Goal: Transaction & Acquisition: Purchase product/service

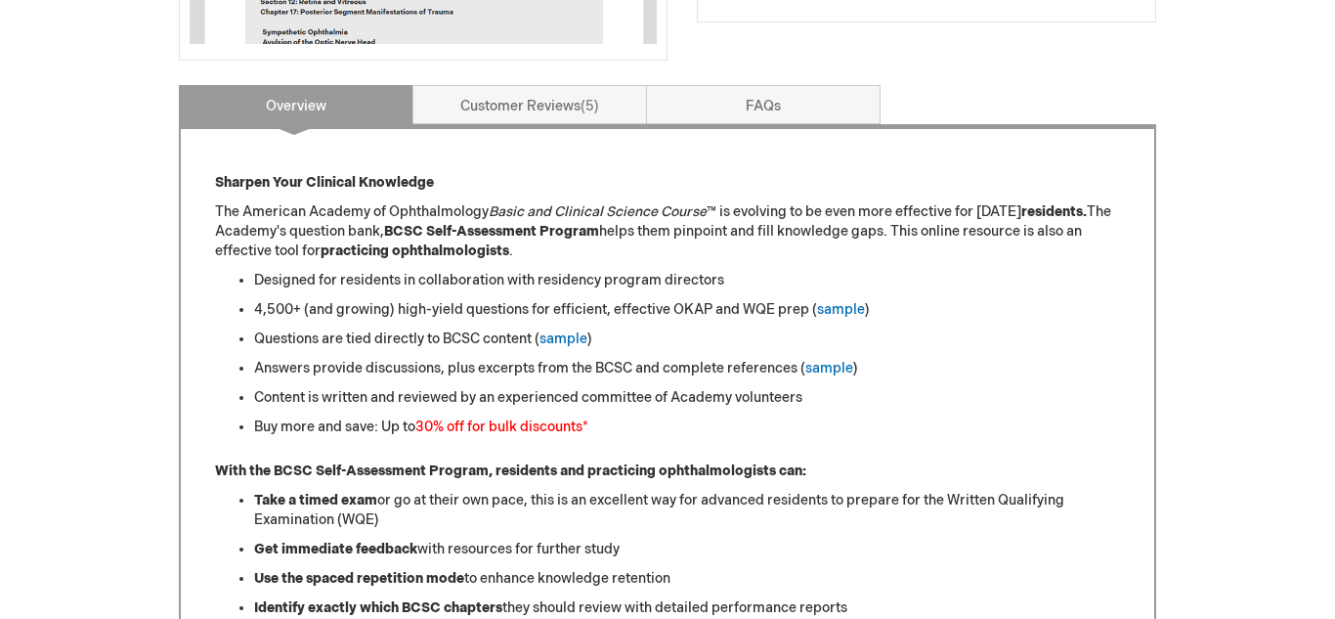
scroll to position [686, 0]
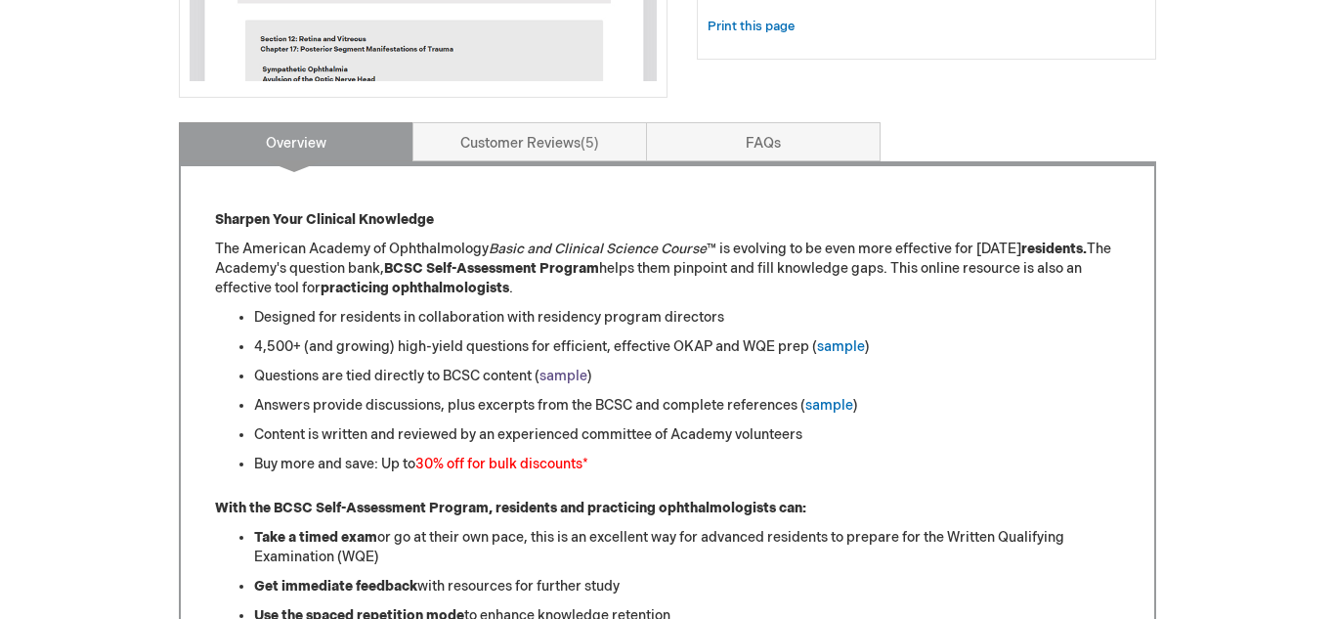
click at [558, 382] on link "sample" at bounding box center [563, 375] width 48 height 17
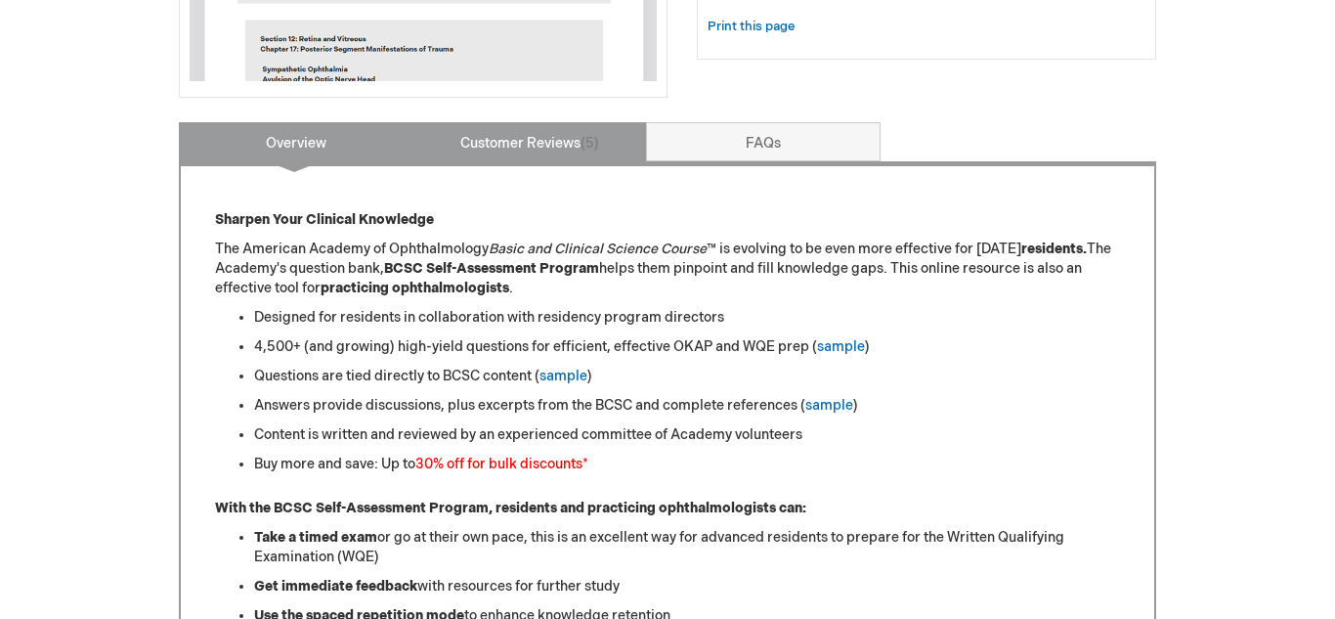
click at [585, 136] on span "5" at bounding box center [589, 143] width 19 height 17
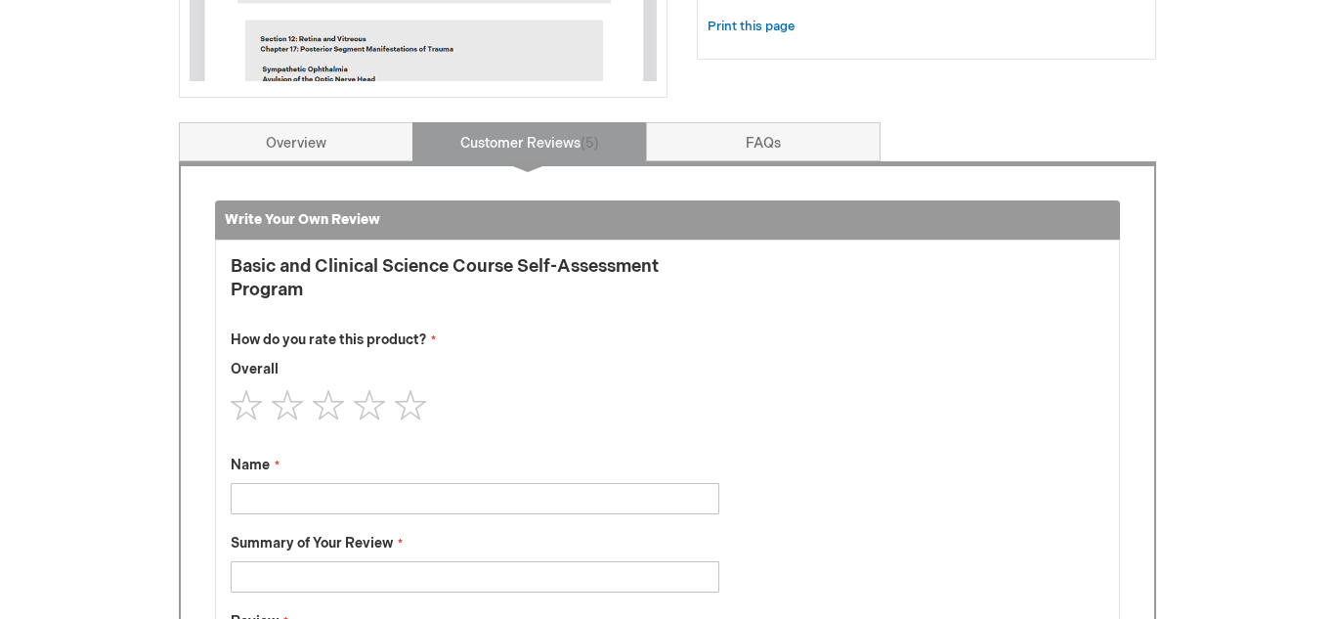
scroll to position [808, 0]
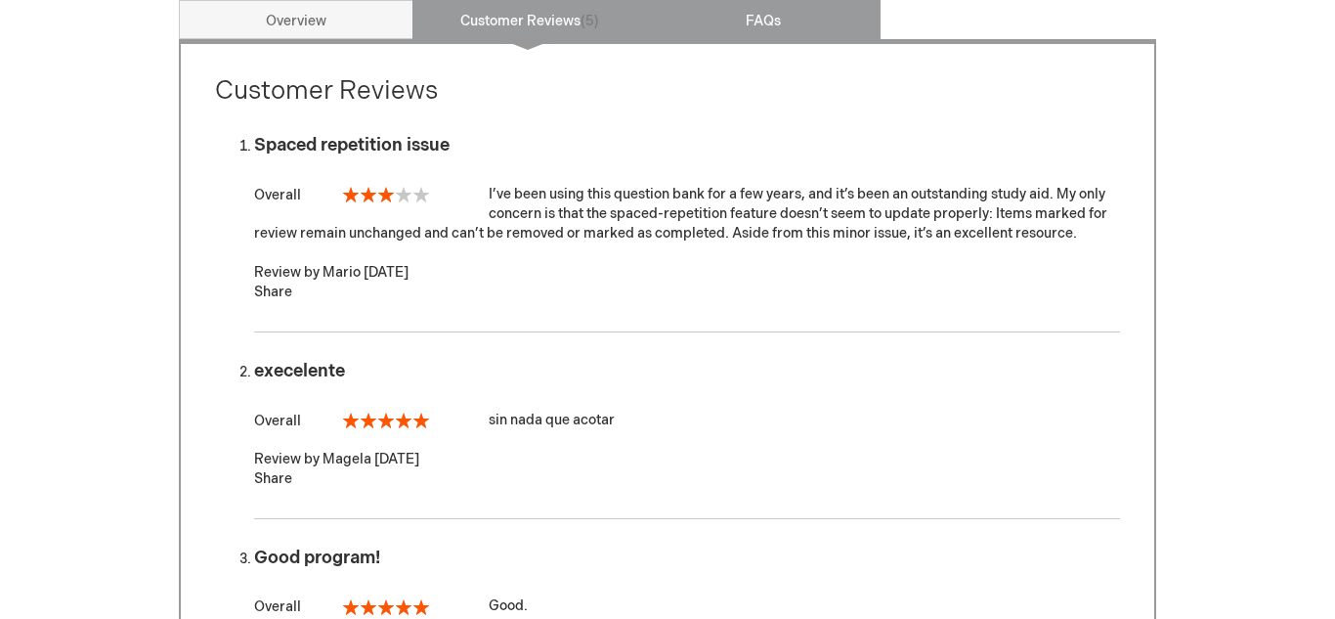
click at [769, 7] on link "FAQs" at bounding box center [763, 19] width 235 height 39
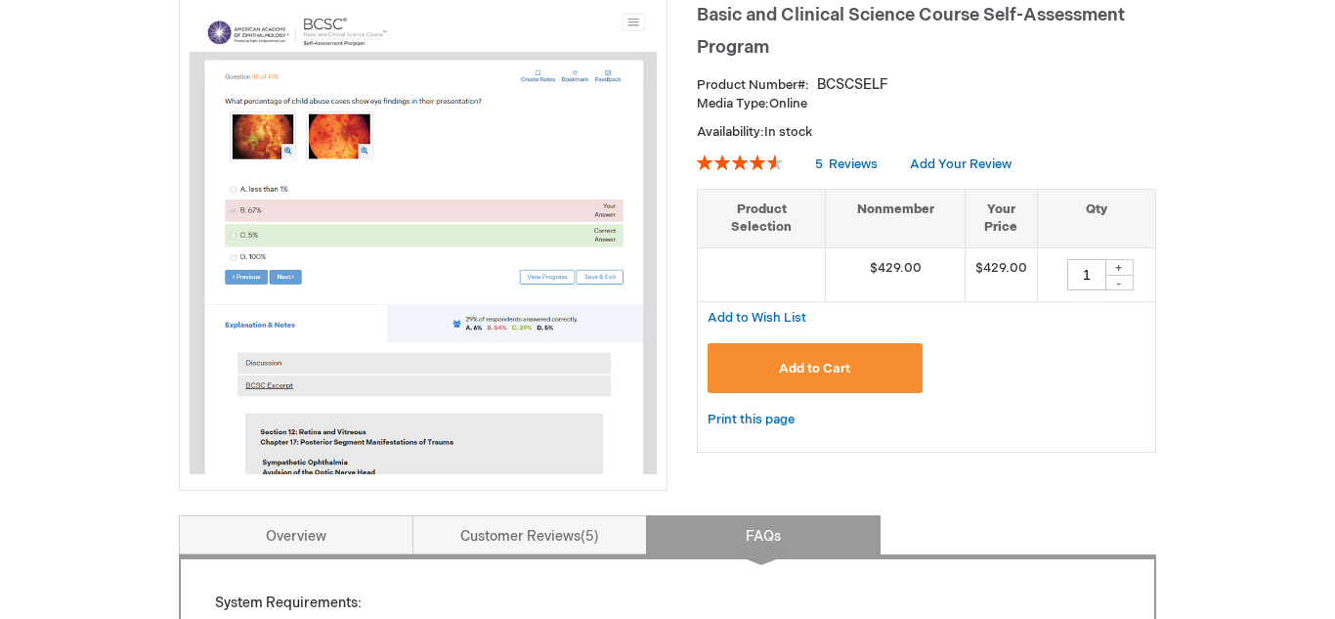
scroll to position [288, 0]
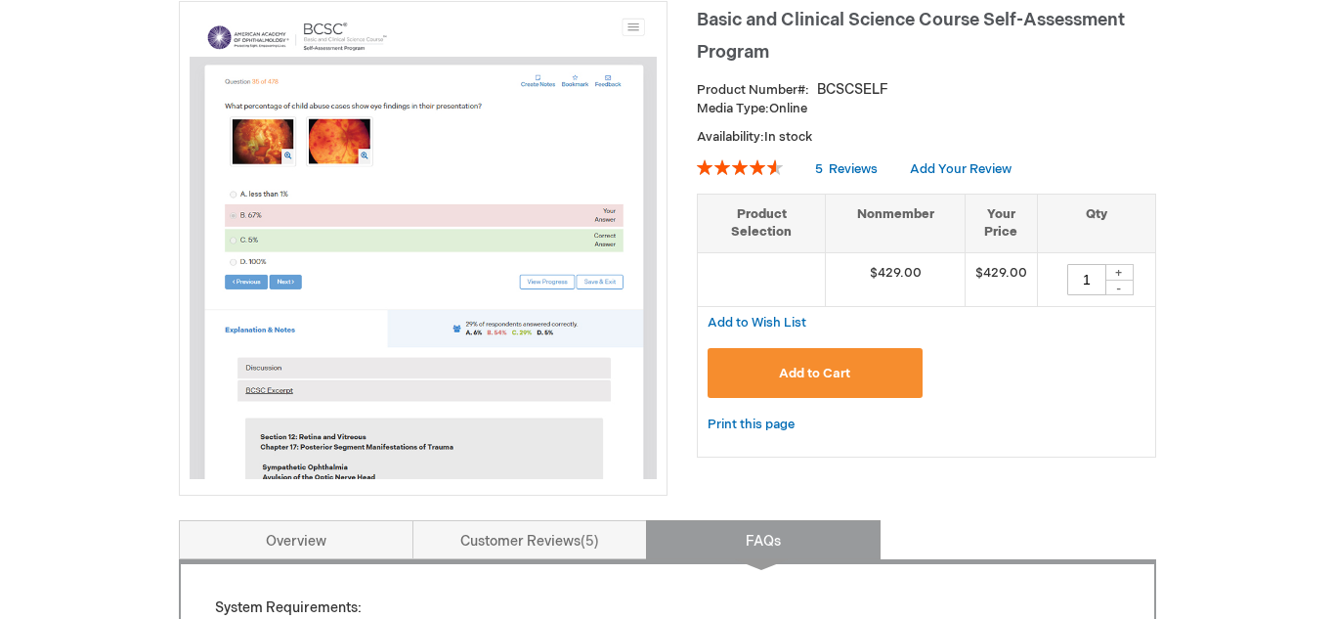
click at [825, 371] on span "Add to Cart" at bounding box center [814, 373] width 71 height 16
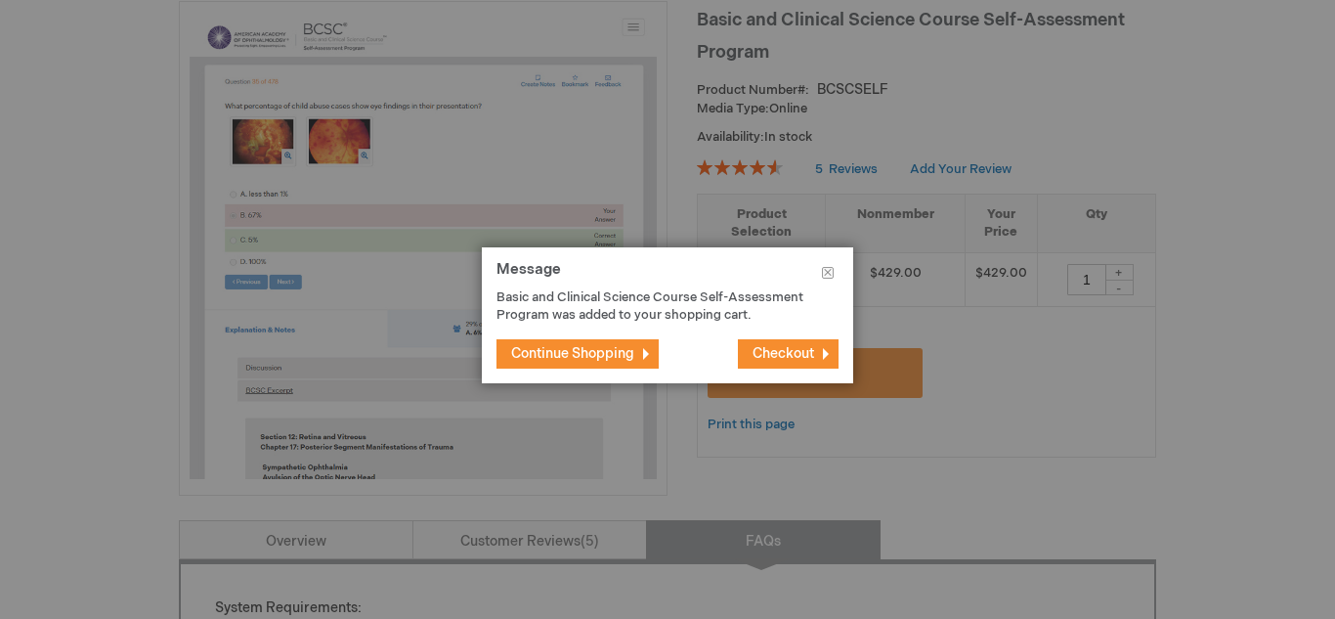
click at [804, 361] on span "Checkout" at bounding box center [783, 353] width 62 height 17
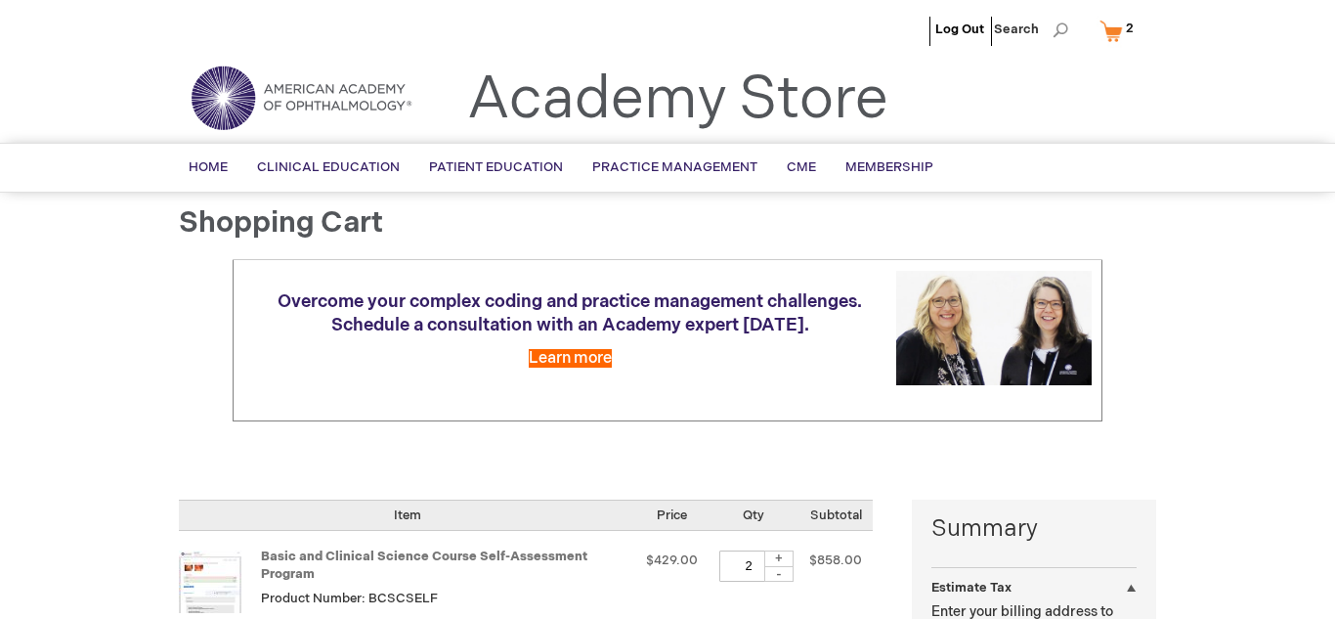
select select "US"
select select "57"
click at [782, 579] on div "-" at bounding box center [778, 574] width 29 height 16
type input "1"
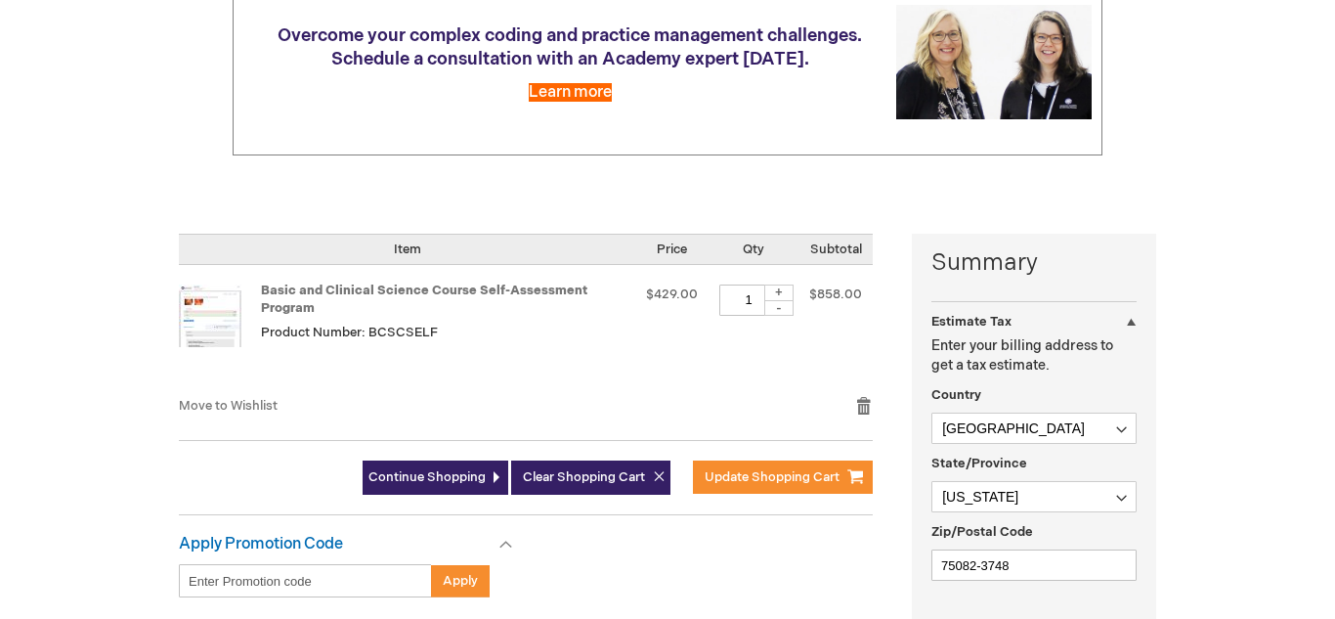
scroll to position [268, 0]
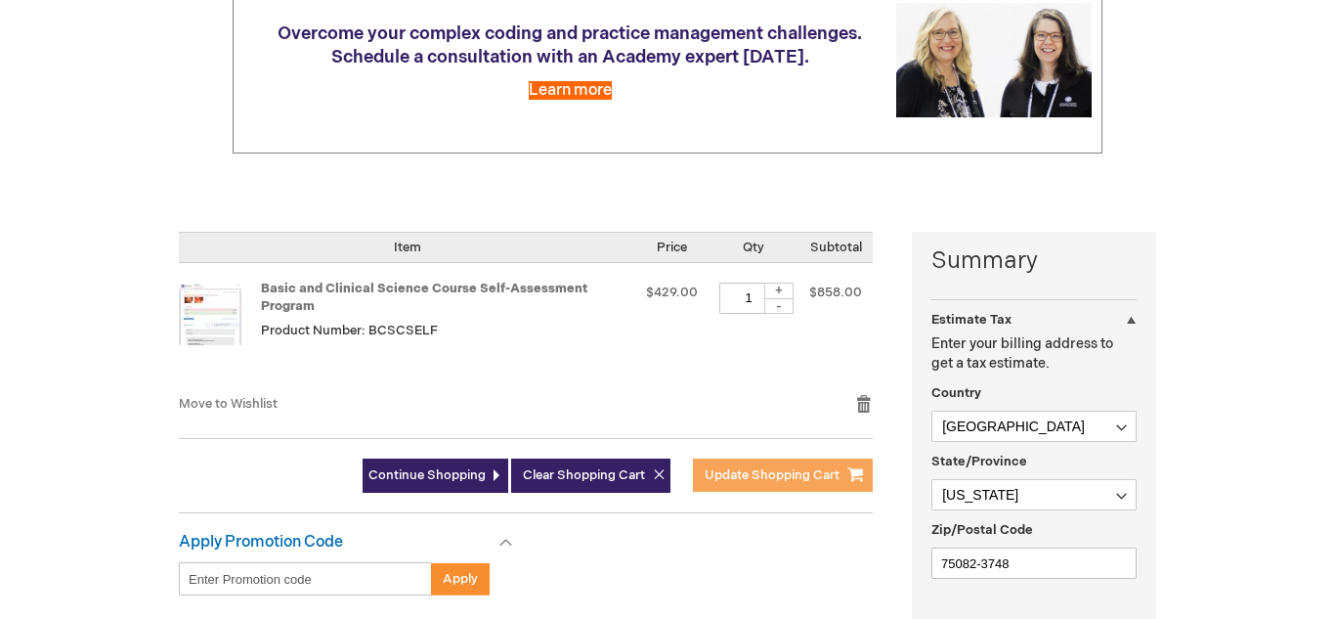
click at [780, 467] on span "Update Shopping Cart" at bounding box center [771, 475] width 135 height 16
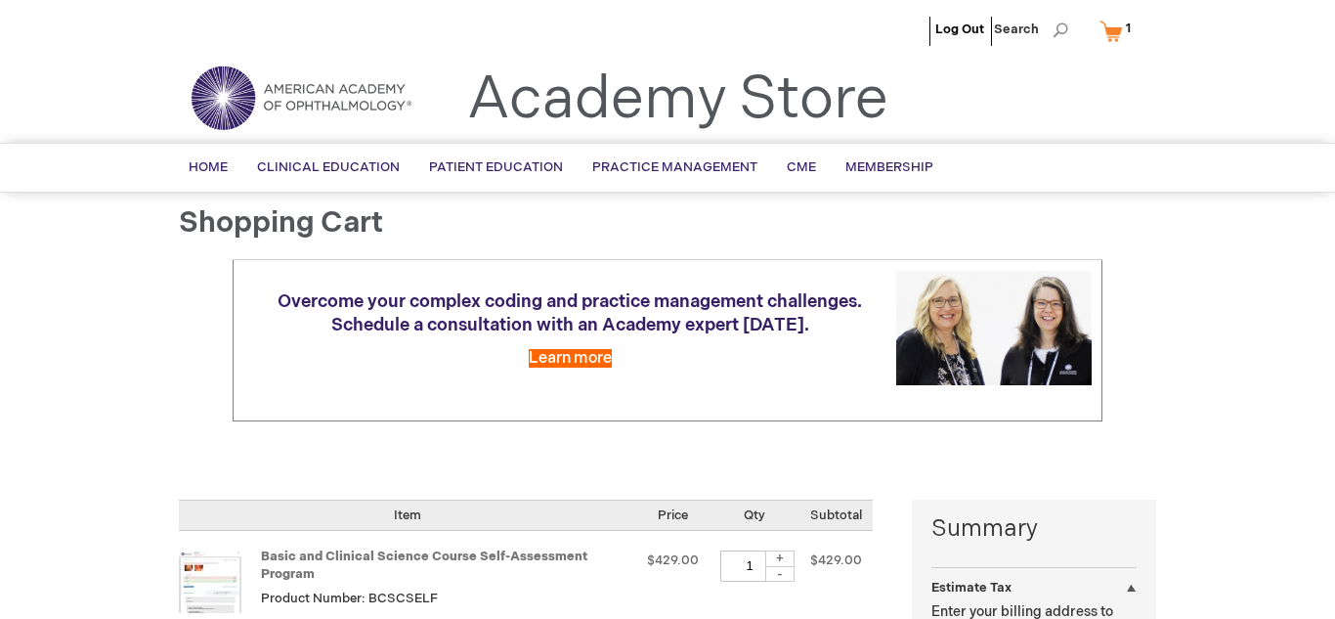
select select "US"
select select "57"
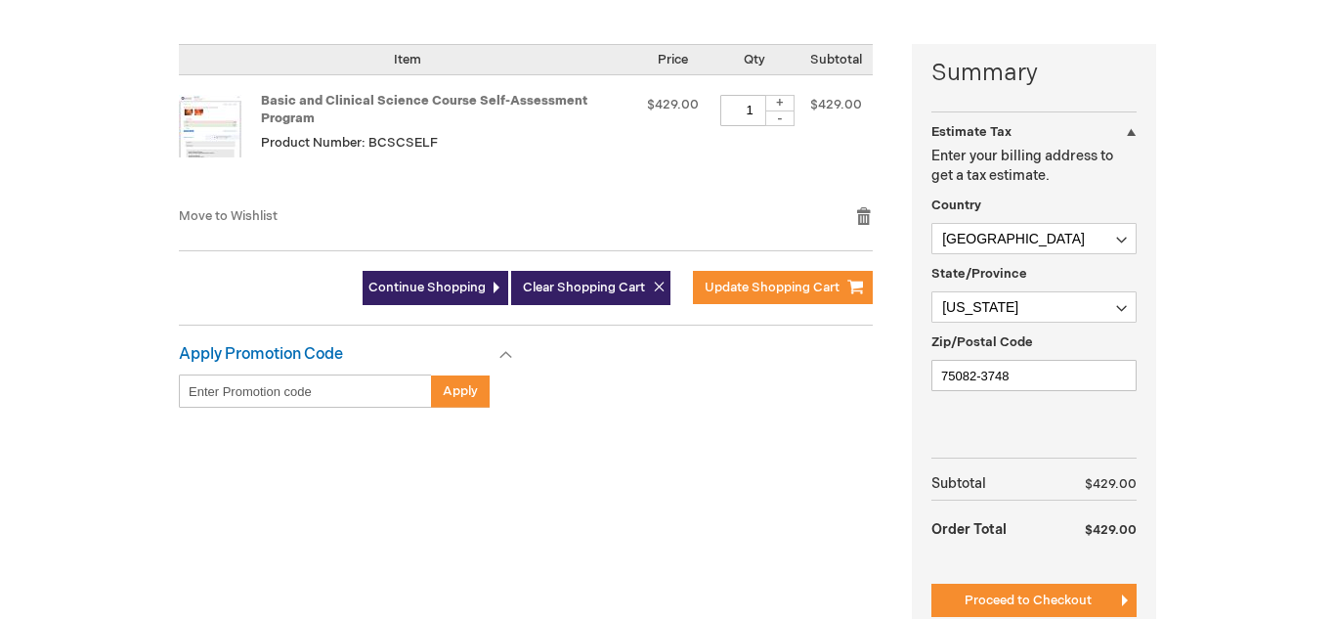
scroll to position [444, 0]
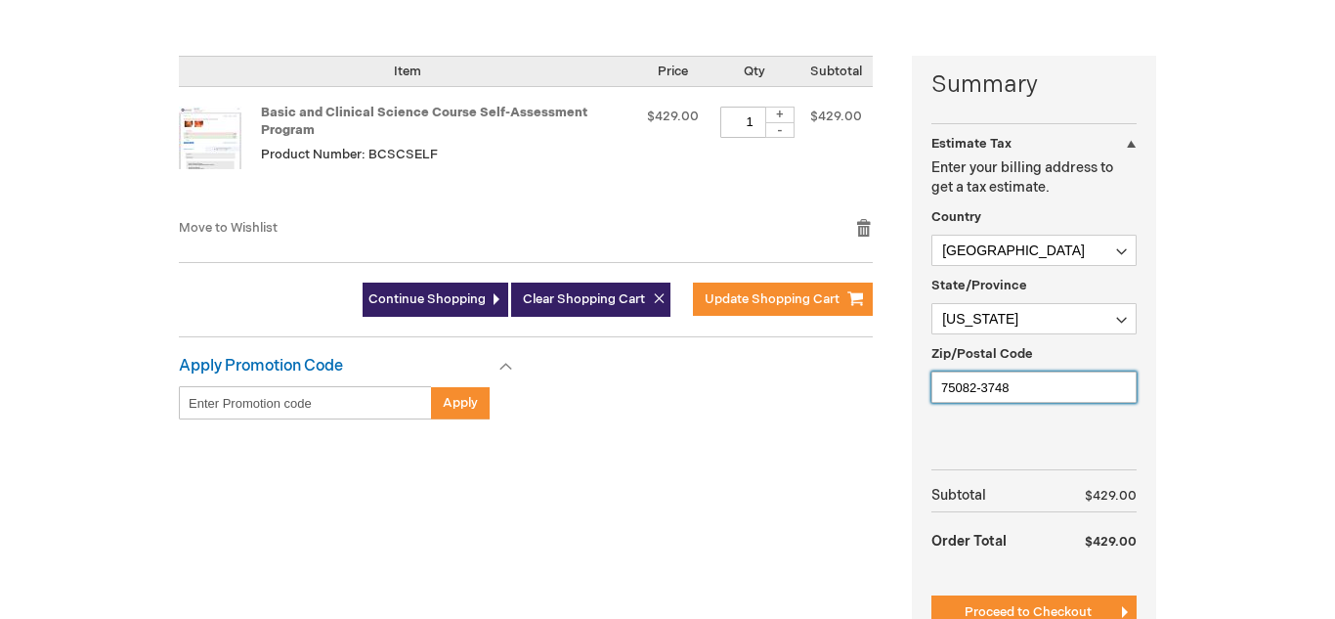
click at [1026, 395] on input "75082-3748" at bounding box center [1033, 386] width 205 height 31
type input "75044"
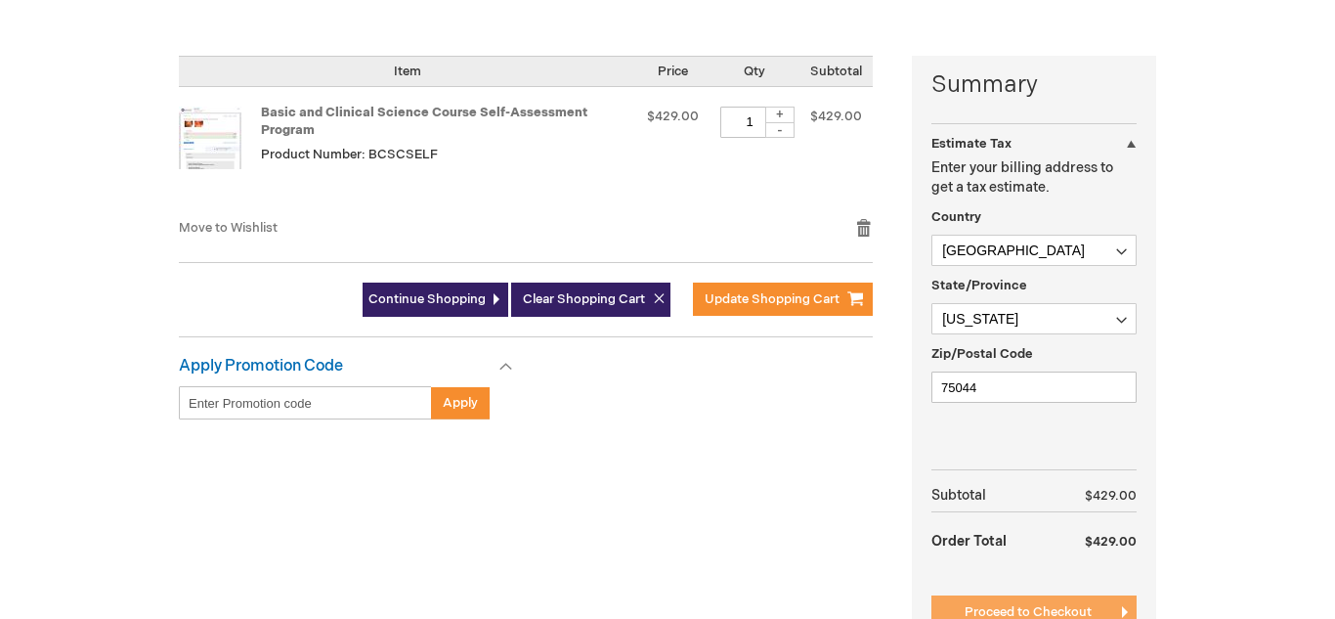
click at [1014, 616] on span "Proceed to Checkout" at bounding box center [1027, 612] width 127 height 16
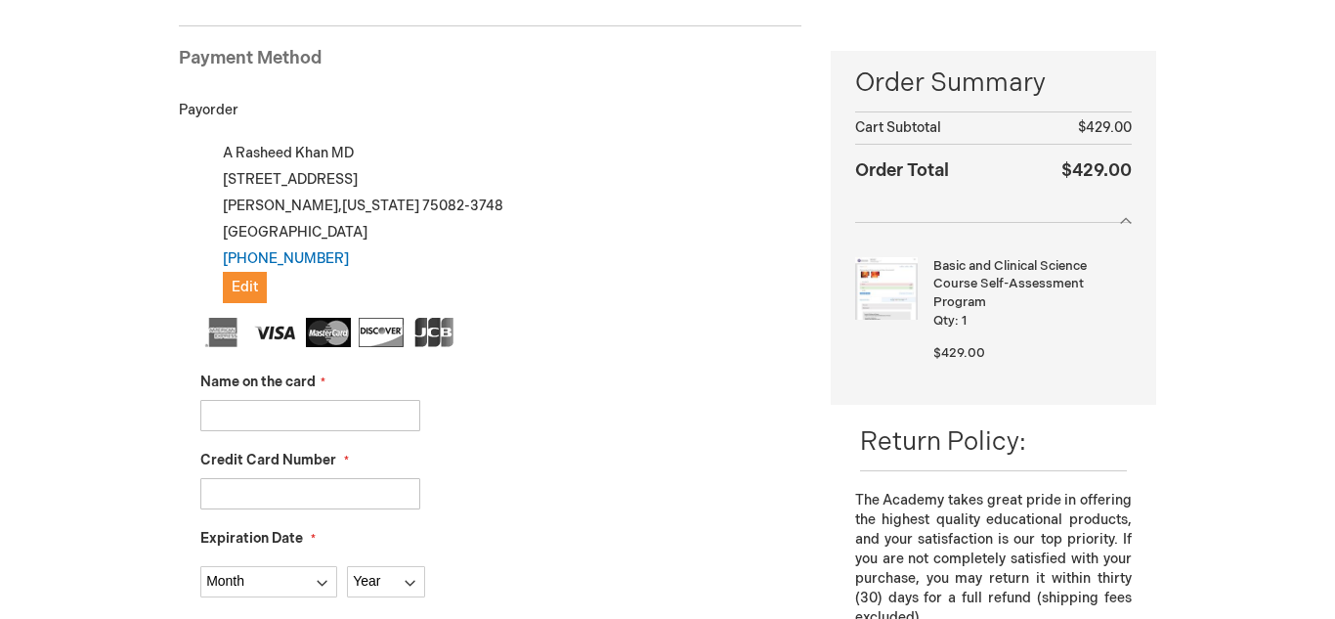
scroll to position [265, 0]
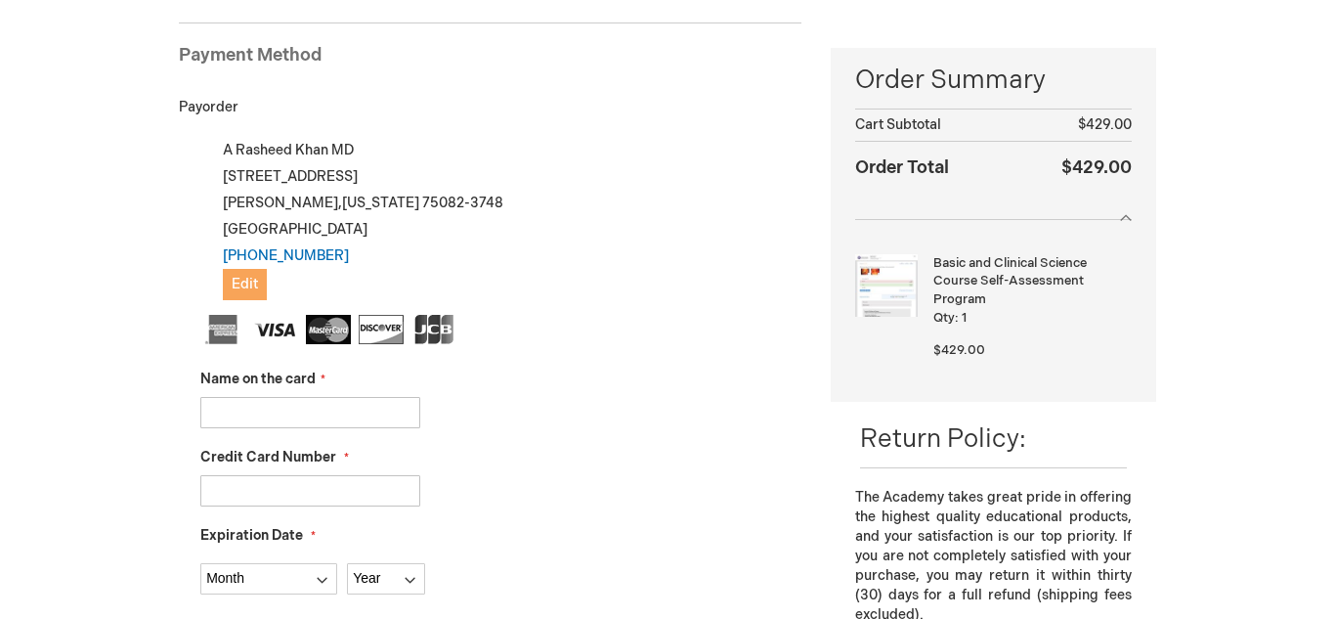
click at [246, 297] on button "Edit" at bounding box center [245, 284] width 44 height 31
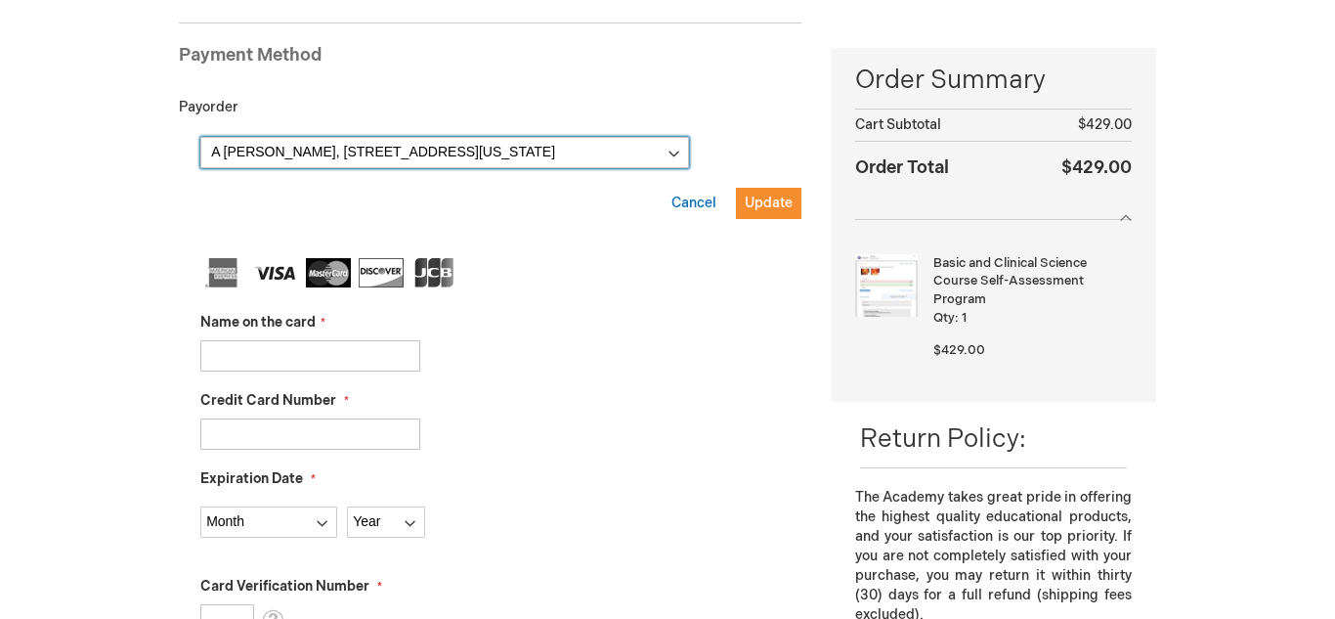
click at [681, 164] on select "A Rasheed Khan, 4355 Interstate 30 Ste 100 , Mesquite, Texas 75150-2061, United…" at bounding box center [444, 152] width 489 height 31
select select
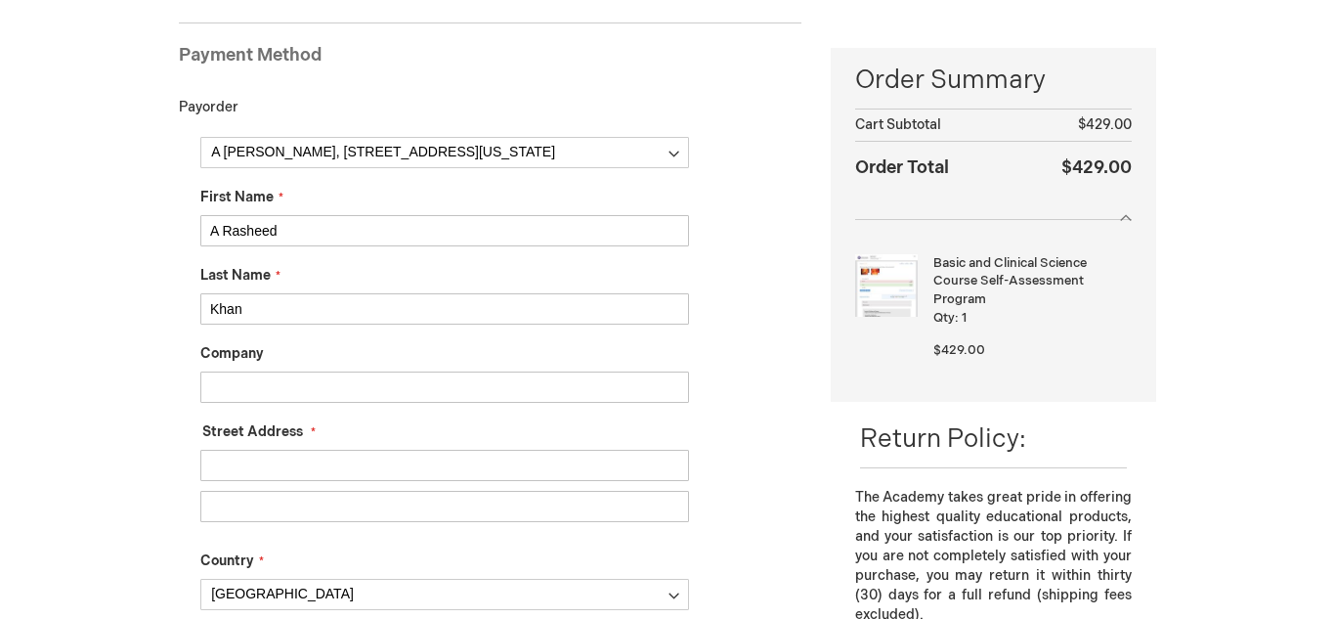
click at [334, 458] on input "Street Address: Line 1" at bounding box center [444, 464] width 489 height 31
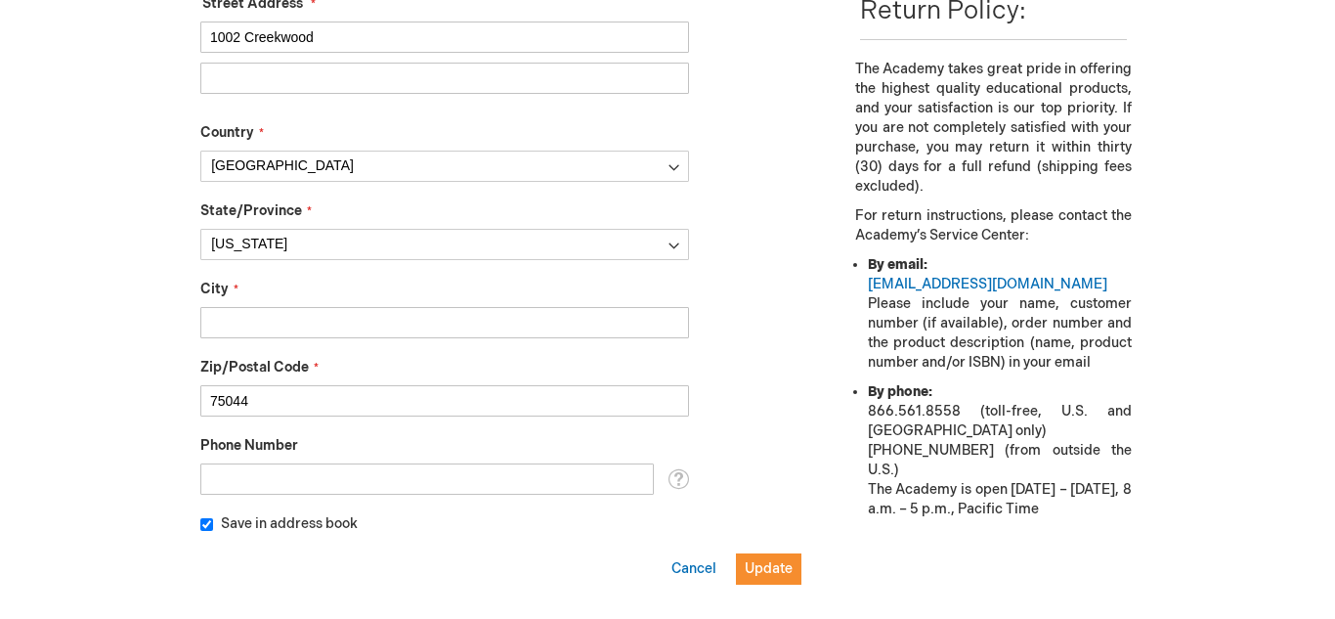
scroll to position [705, 0]
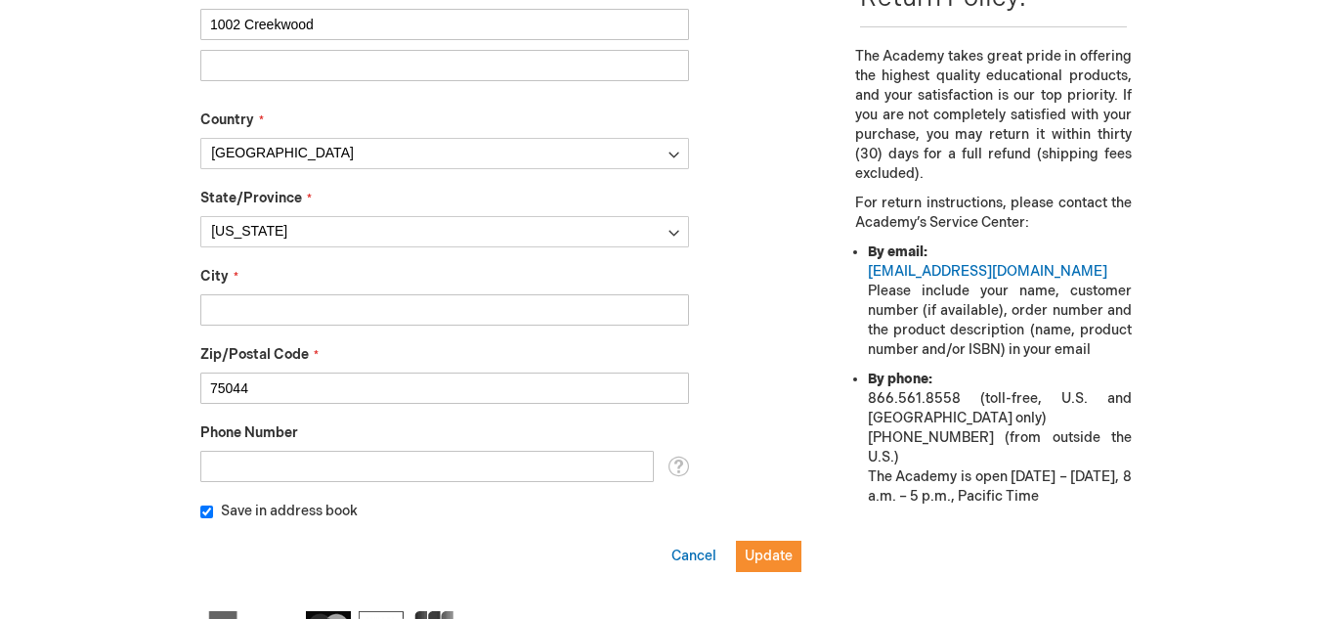
type input "1002 Creekwood"
click at [384, 318] on input "City" at bounding box center [444, 309] width 489 height 31
type input "Garland"
click at [402, 463] on input "Phone Number" at bounding box center [426, 465] width 453 height 31
type input "225-963-8141"
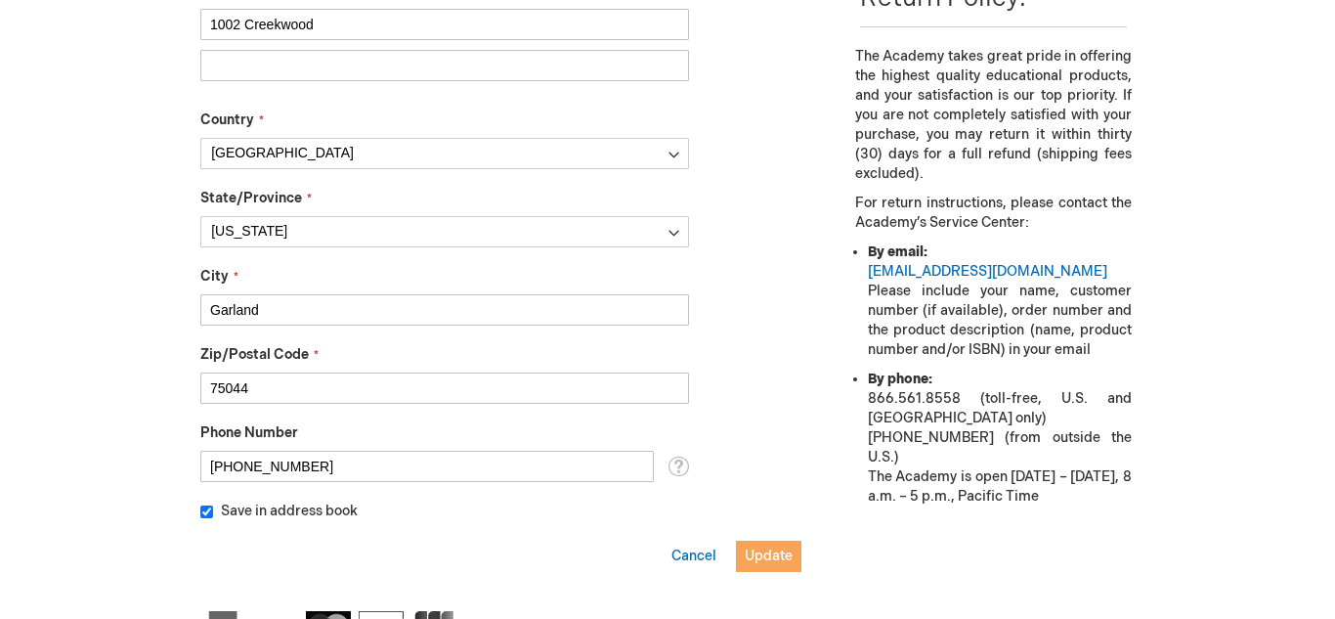
click at [764, 562] on span "Update" at bounding box center [769, 555] width 48 height 17
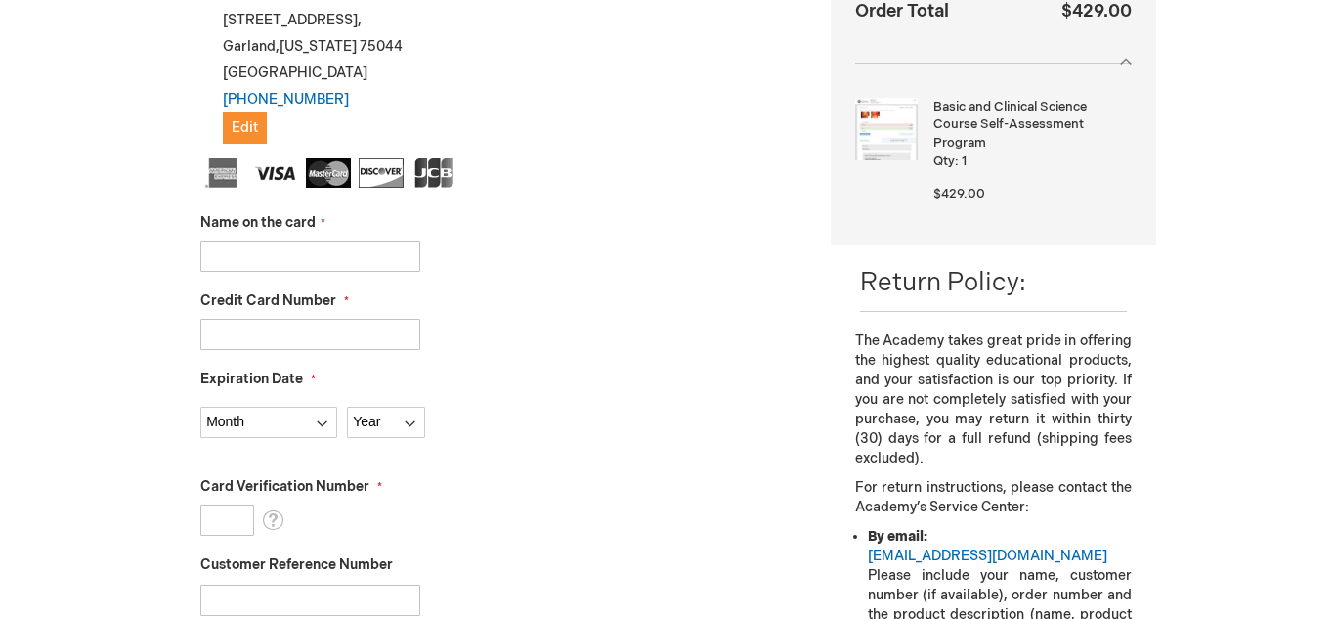
scroll to position [381, 0]
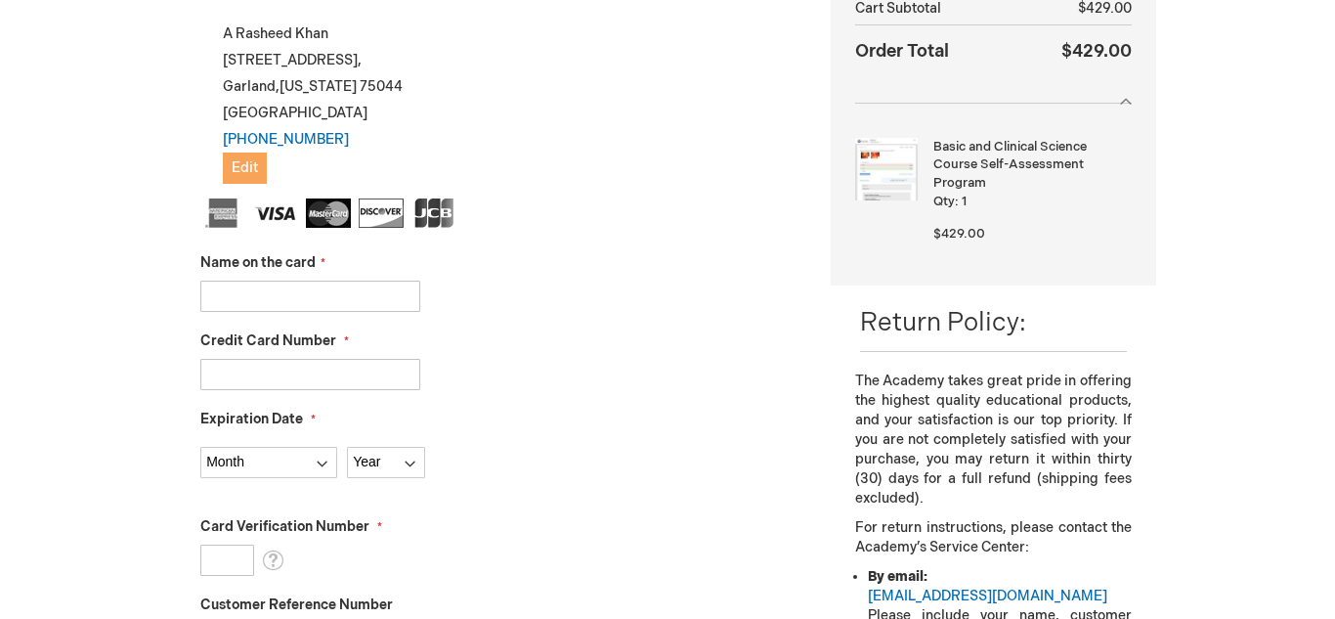
click at [254, 178] on button "Edit" at bounding box center [245, 167] width 44 height 31
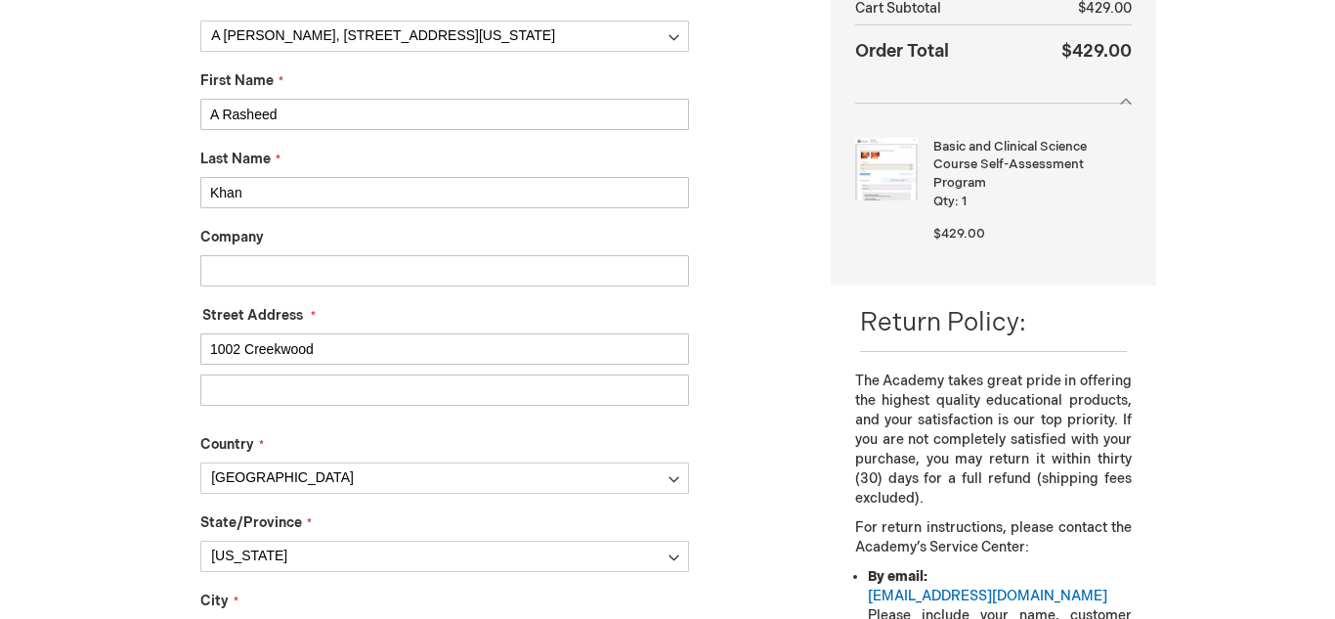
click at [349, 359] on input "1002 Creekwood" at bounding box center [444, 348] width 489 height 31
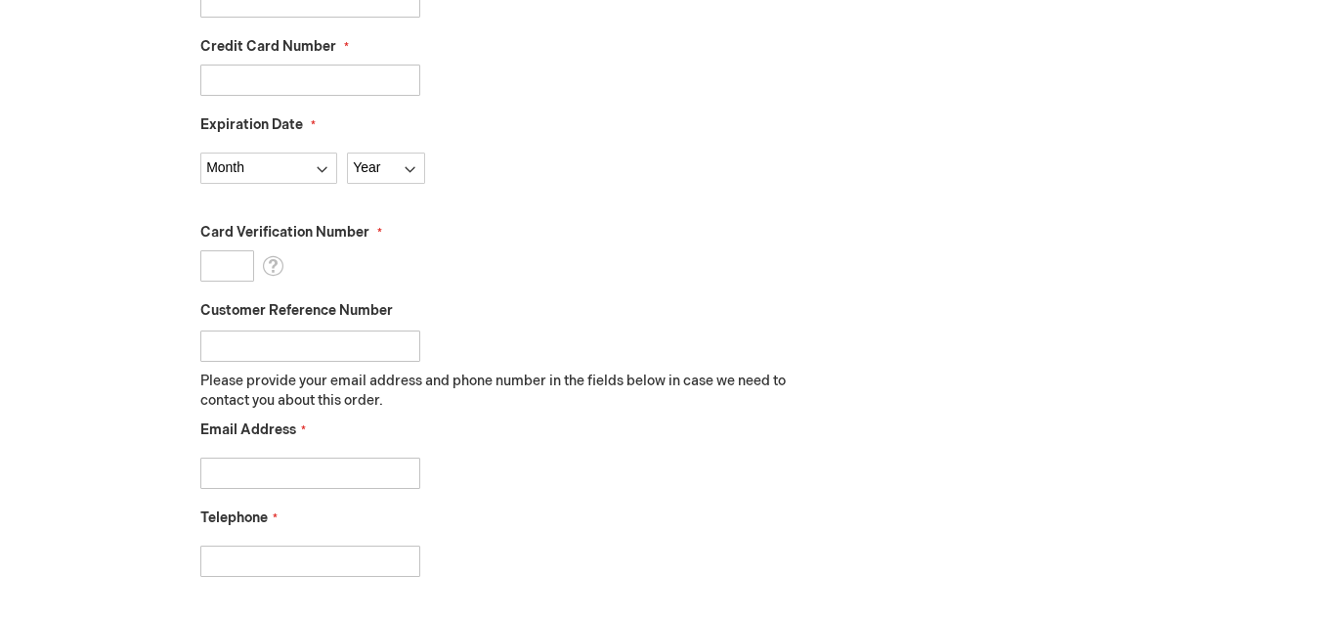
scroll to position [1429, 0]
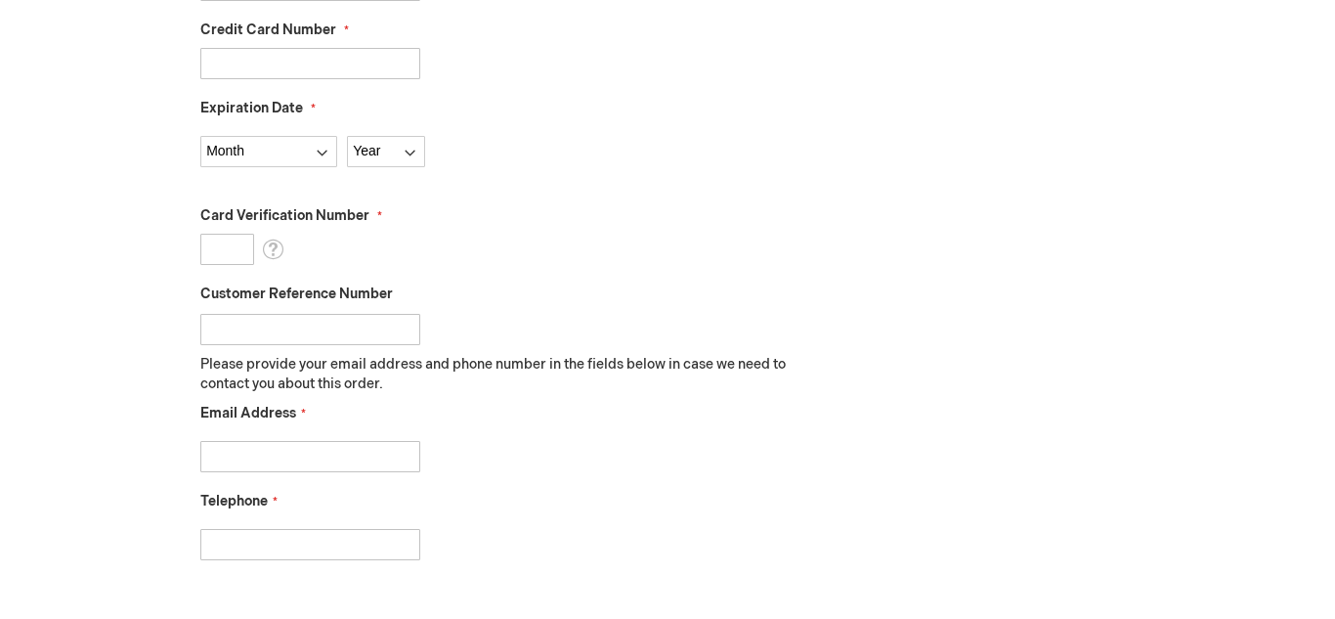
type input "1002 Creekwood Dr."
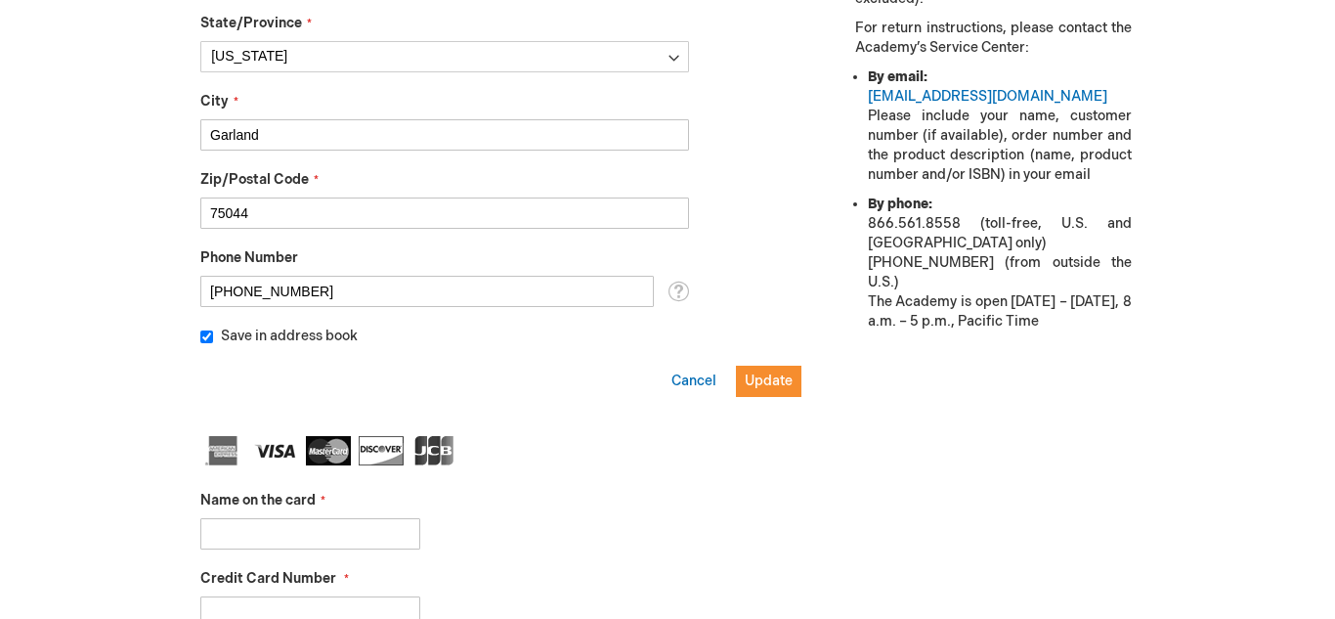
scroll to position [675, 0]
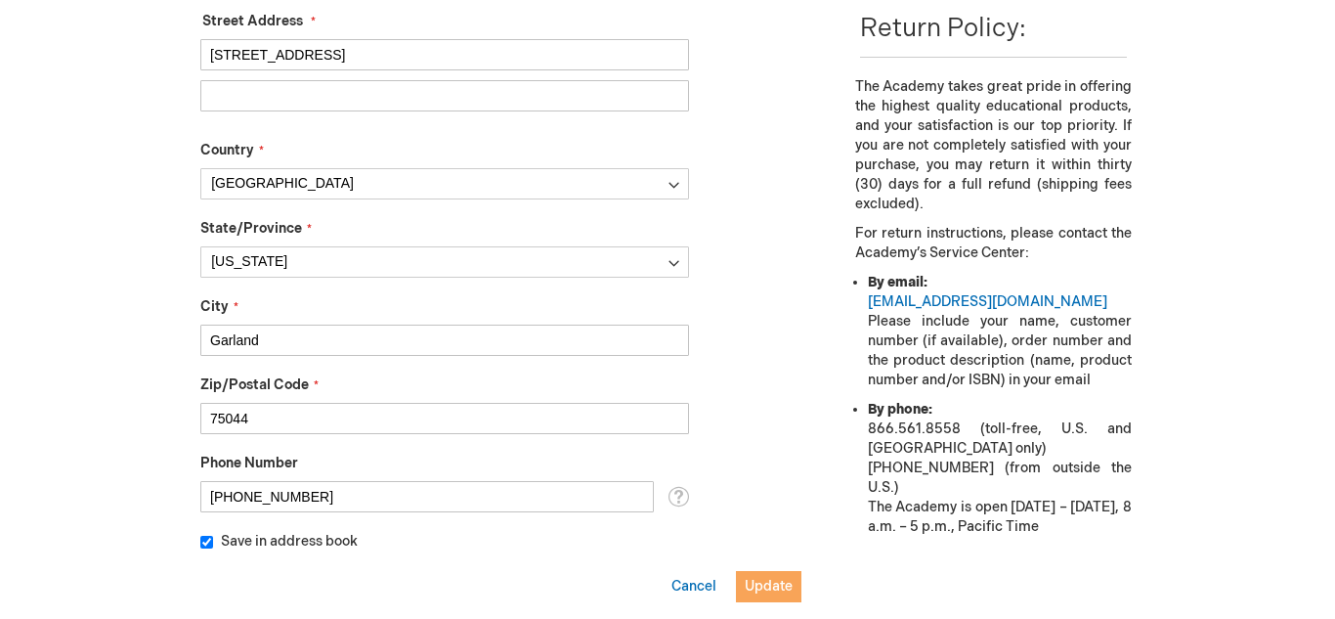
click at [790, 588] on span "Update" at bounding box center [769, 585] width 48 height 17
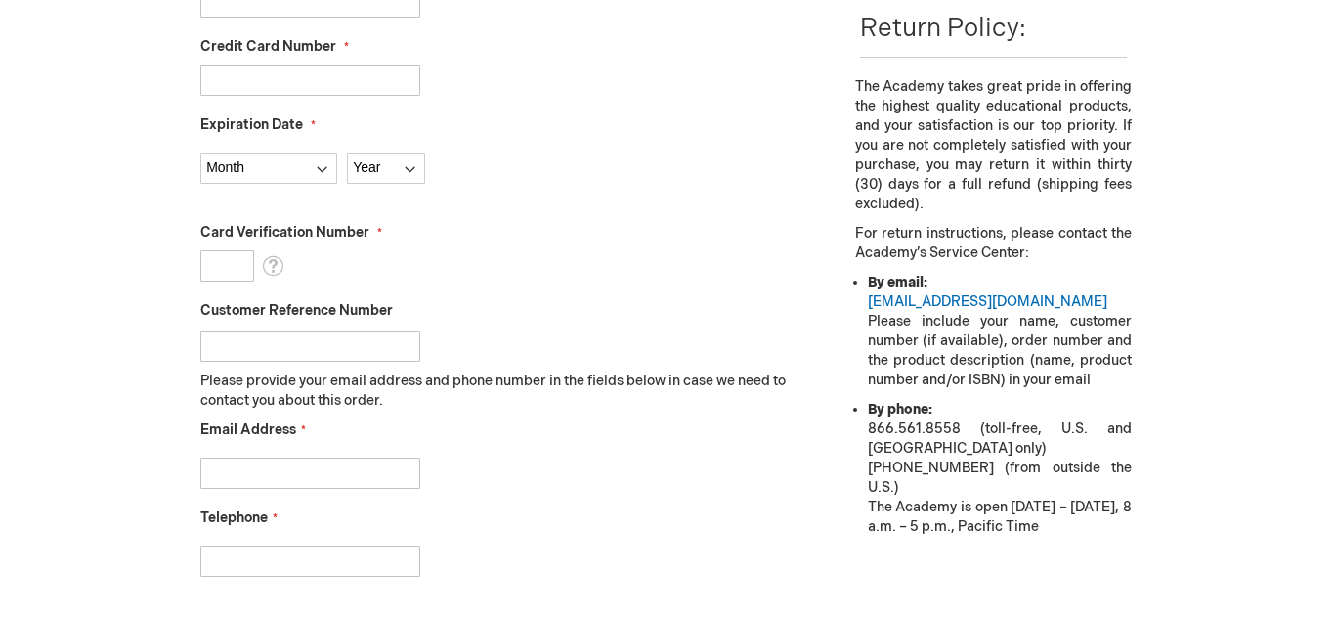
click at [292, 487] on input "Email Address" at bounding box center [310, 472] width 220 height 31
type input "rkhan73@msn.com"
click at [336, 572] on input "Telephone" at bounding box center [310, 560] width 220 height 31
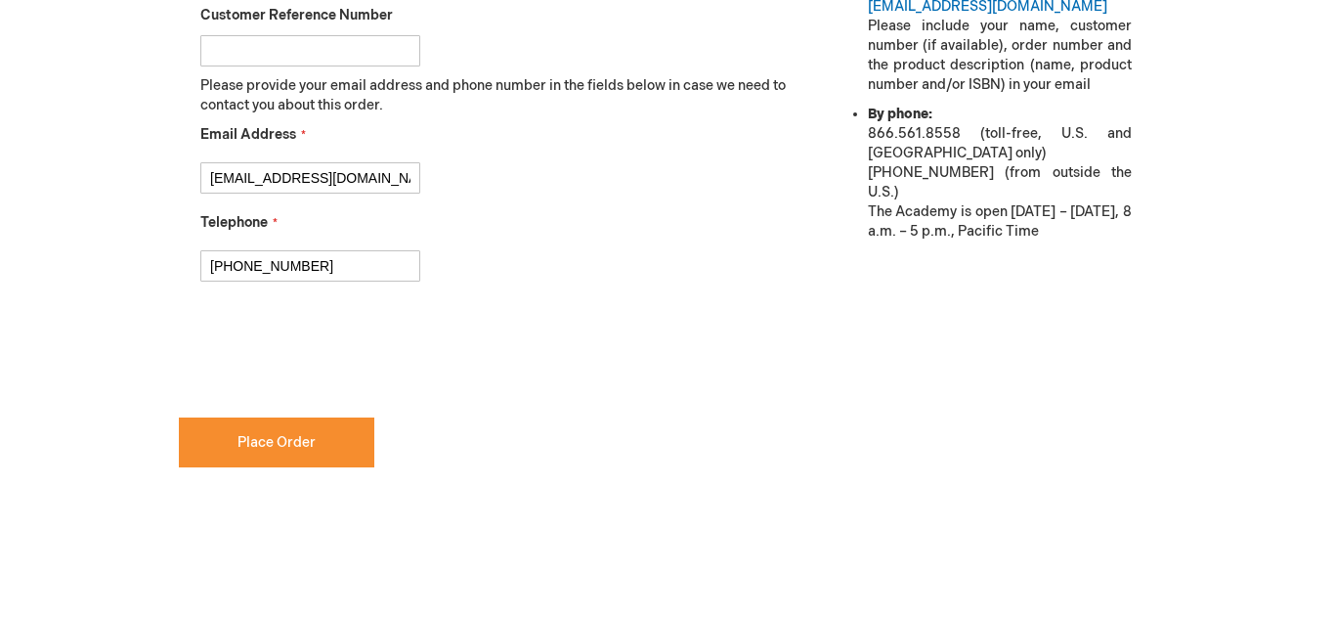
scroll to position [964, 0]
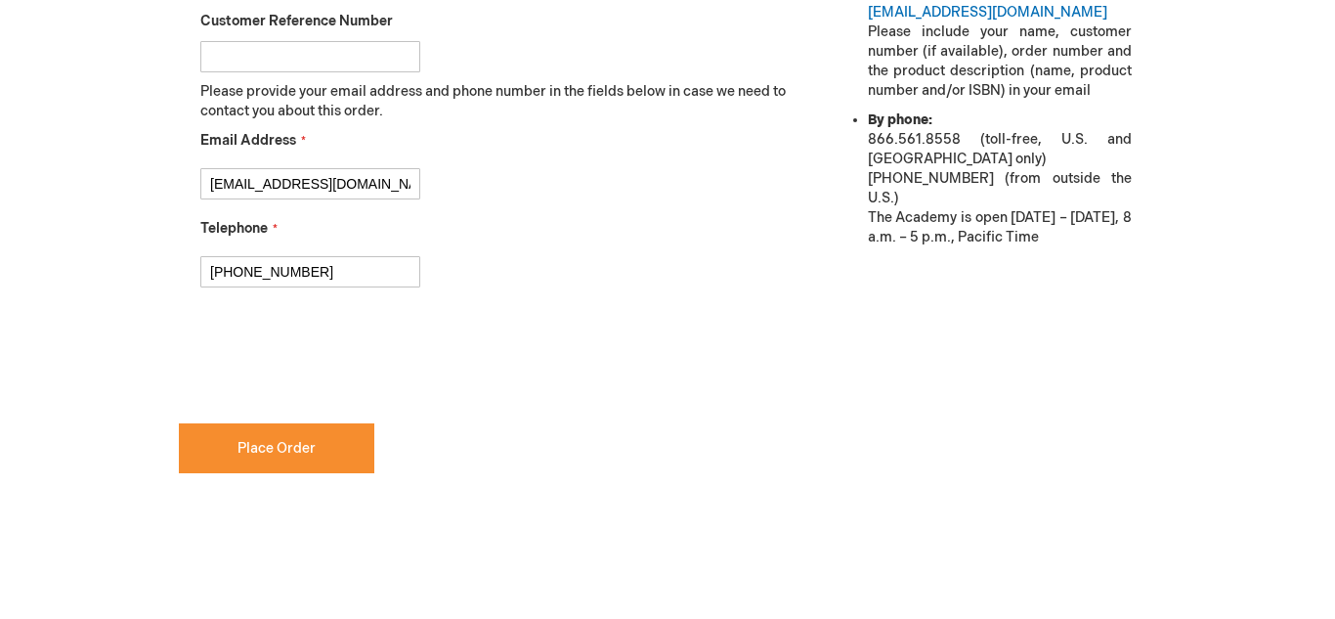
type input "225-963-8141"
checkbox input "true"
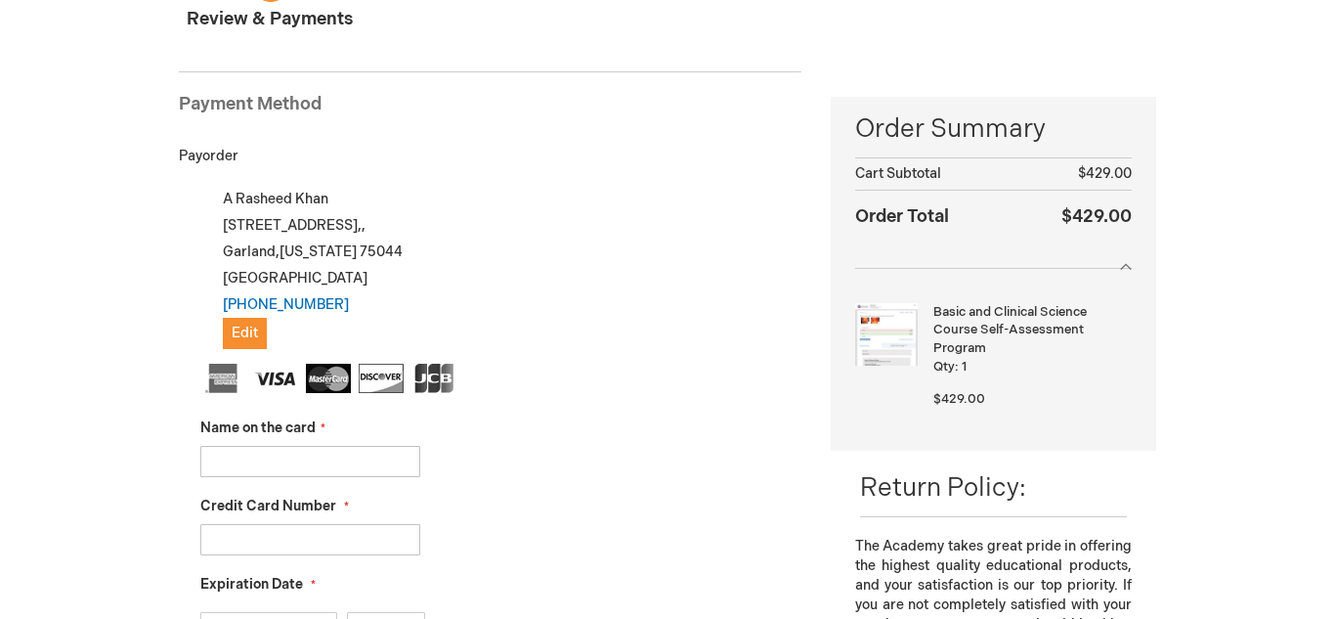
scroll to position [275, 0]
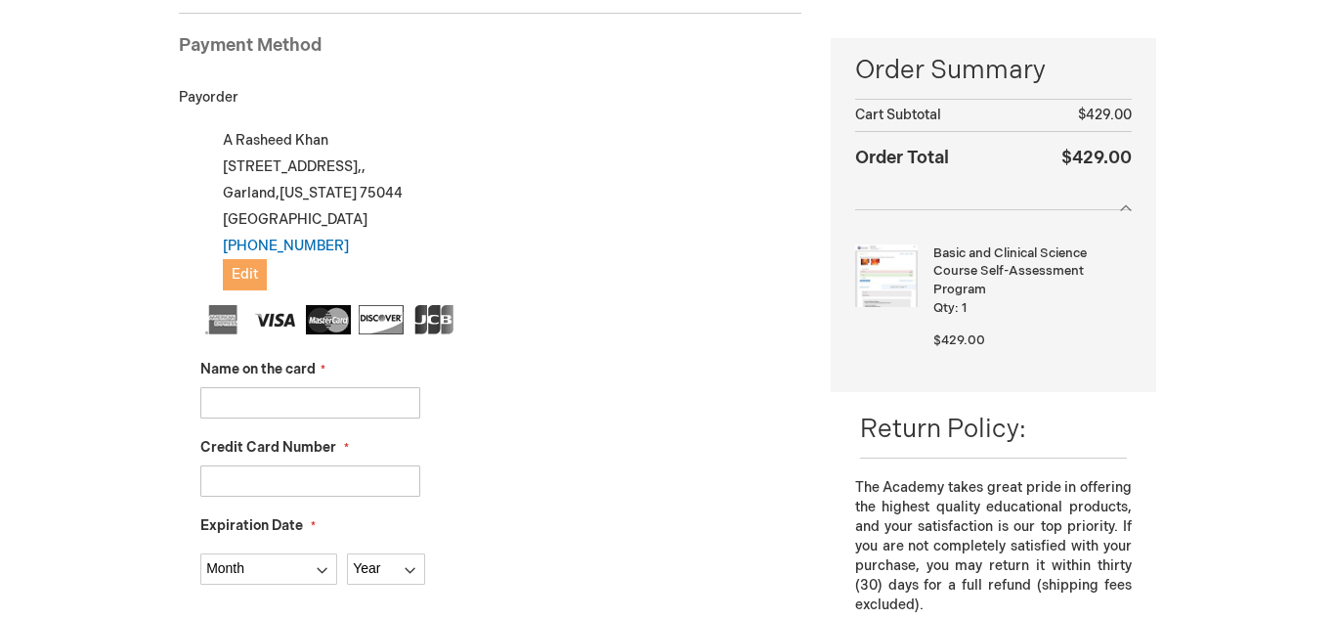
click at [255, 277] on span "Edit" at bounding box center [245, 274] width 26 height 17
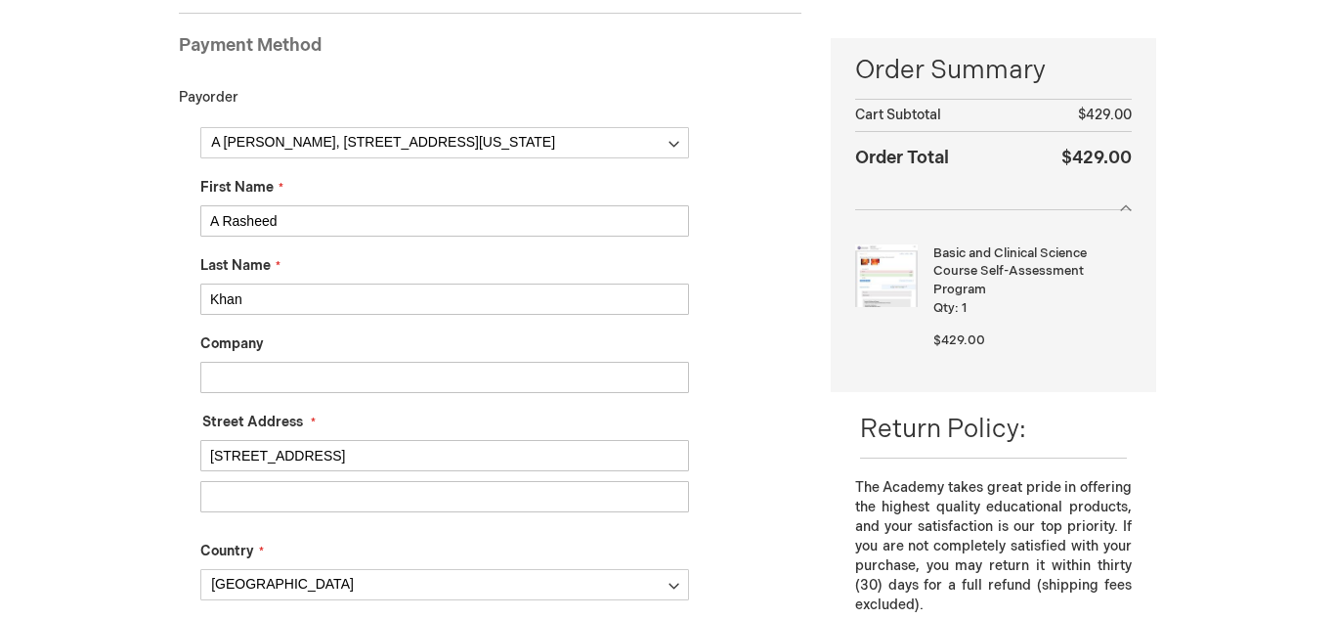
click at [255, 277] on div "Last Name Khan" at bounding box center [444, 285] width 489 height 59
click at [298, 218] on input "A Rasheed" at bounding box center [444, 220] width 489 height 31
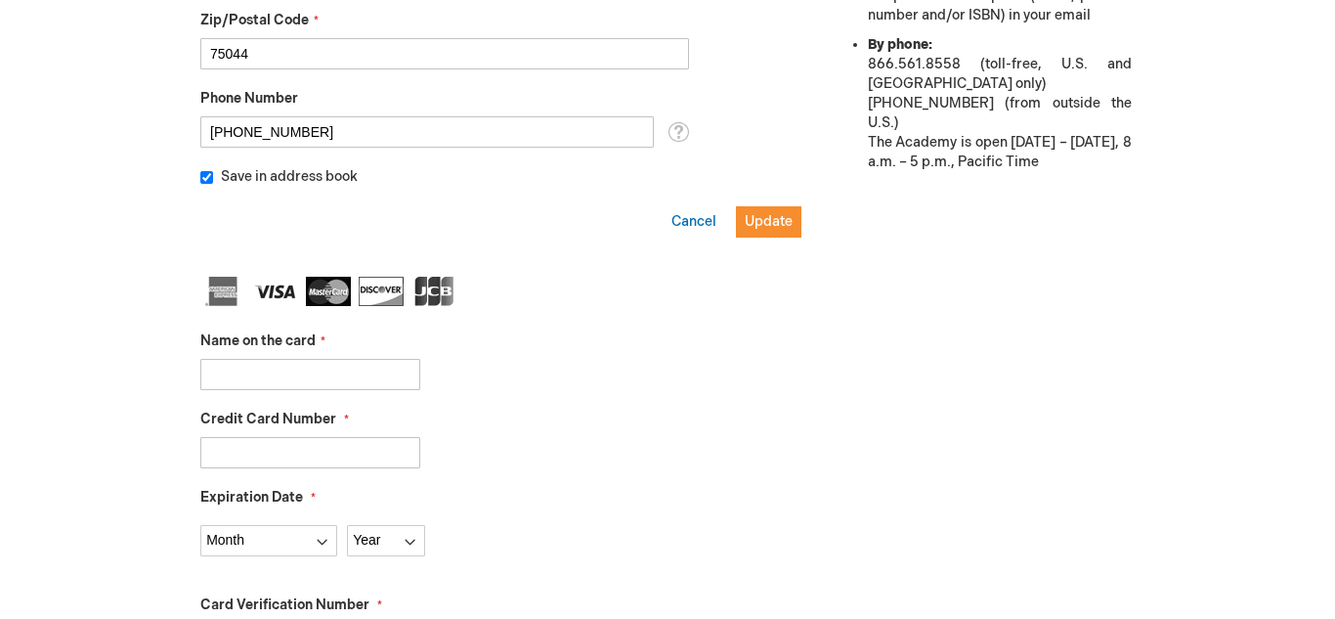
scroll to position [1014, 0]
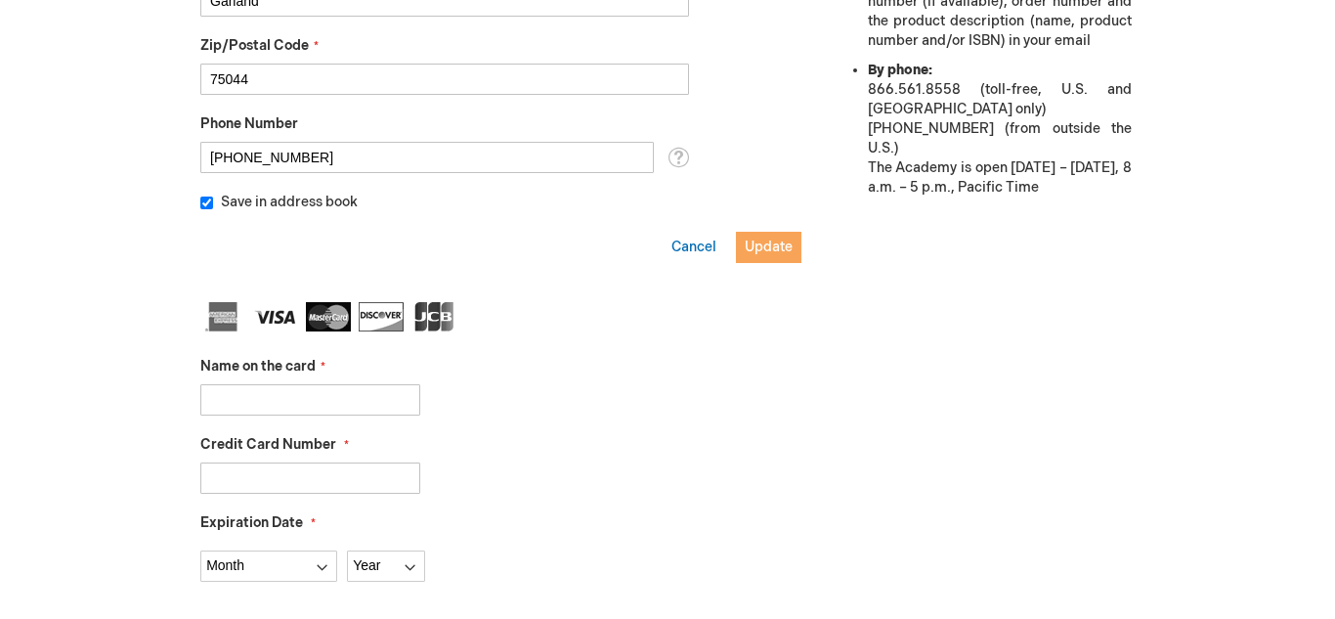
type input "Abdul"
click at [763, 242] on span "Update" at bounding box center [769, 246] width 48 height 17
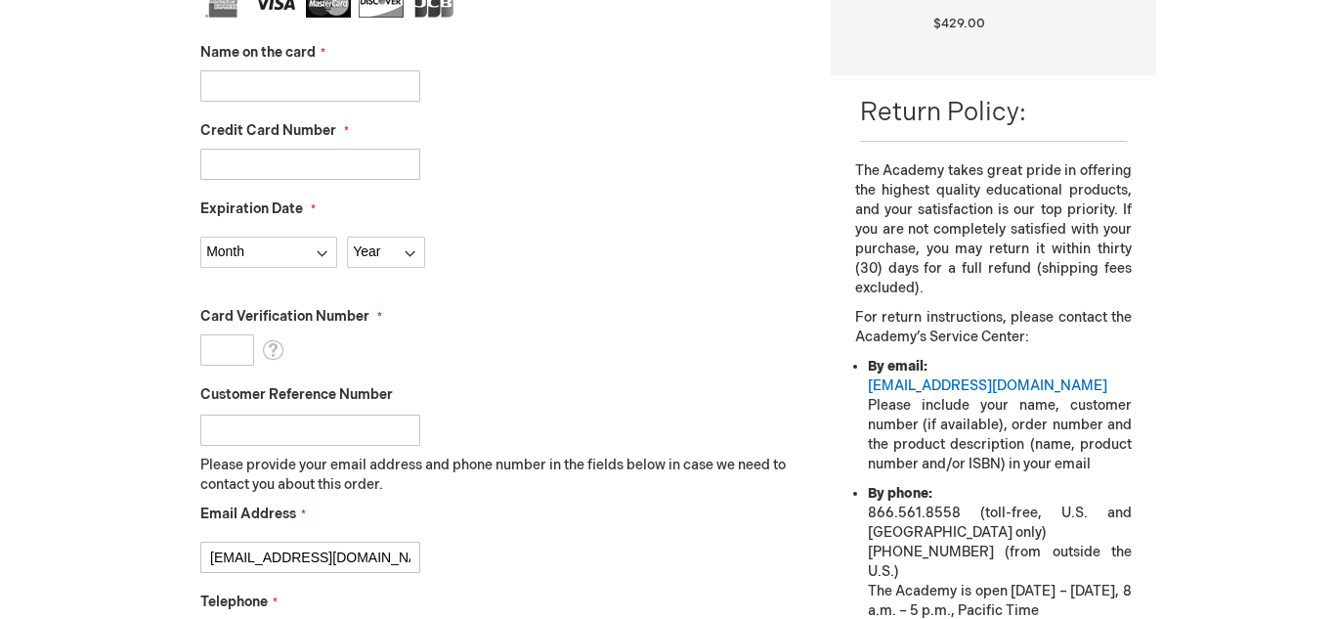
scroll to position [484, 0]
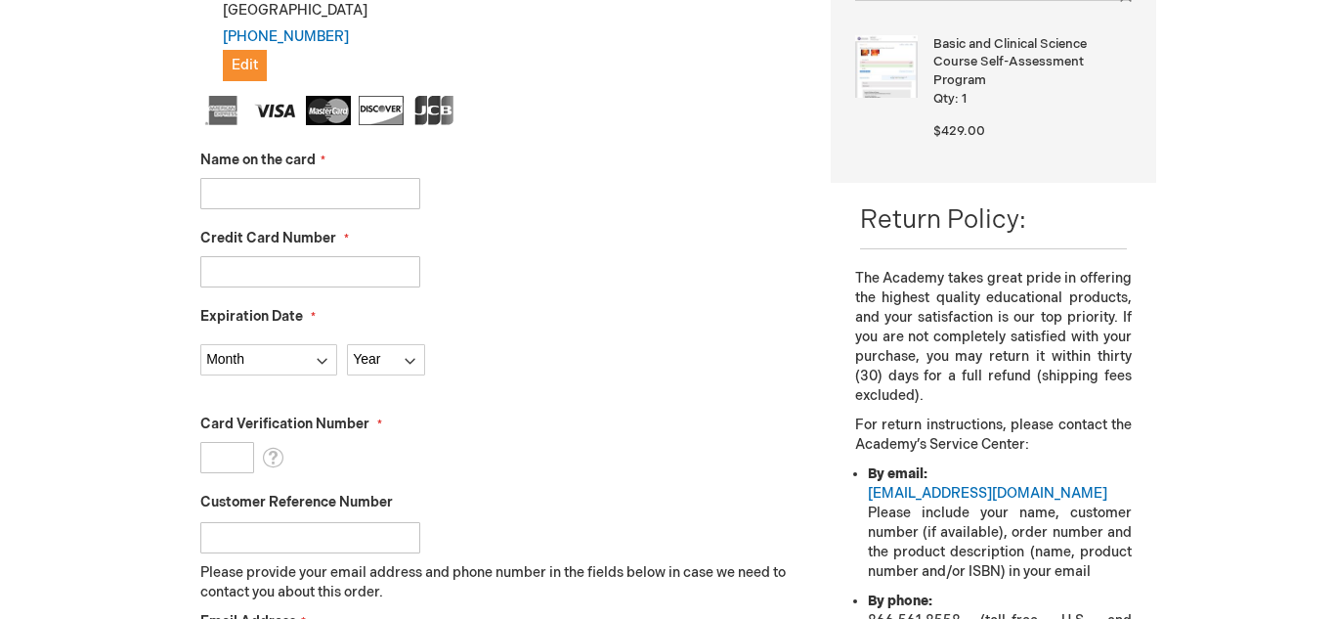
checkbox input "false"
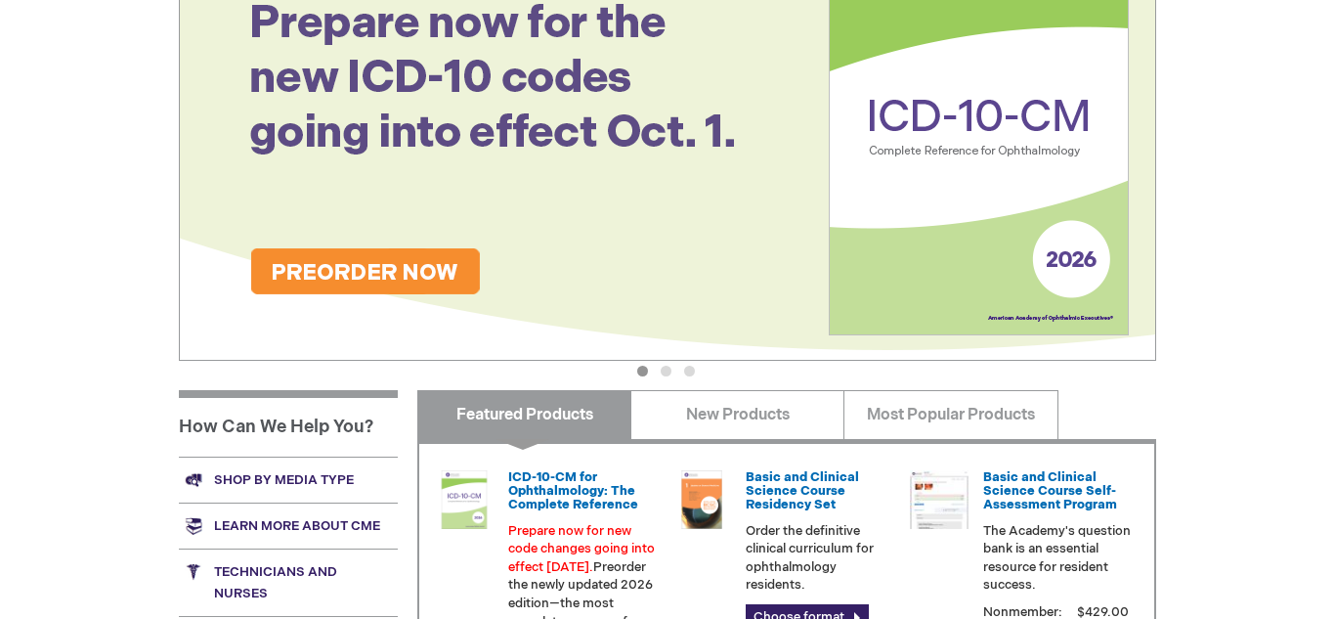
scroll to position [315, 0]
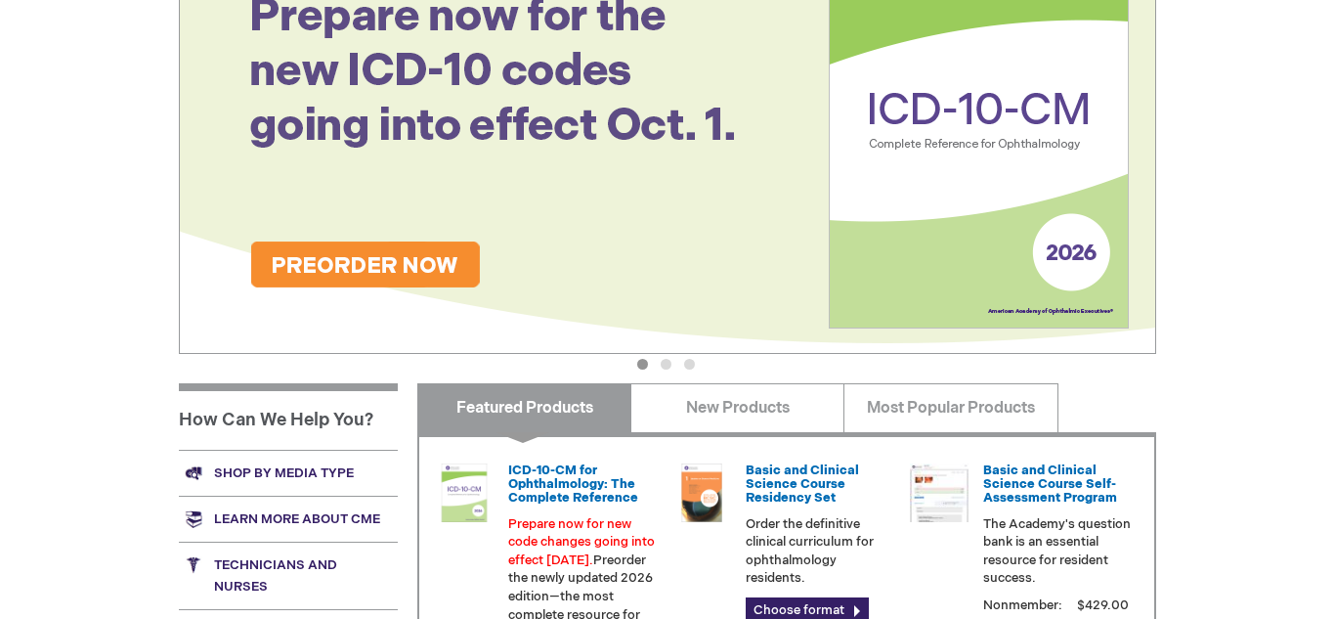
drag, startPoint x: 1332, startPoint y: 109, endPoint x: 1284, endPoint y: 304, distance: 200.3
click at [1284, 304] on div "Log Out Search My Cart 1 1 items CLOSE RECENTLY ADDED ITEM(S) Close Recently ad…" at bounding box center [667, 381] width 1335 height 1393
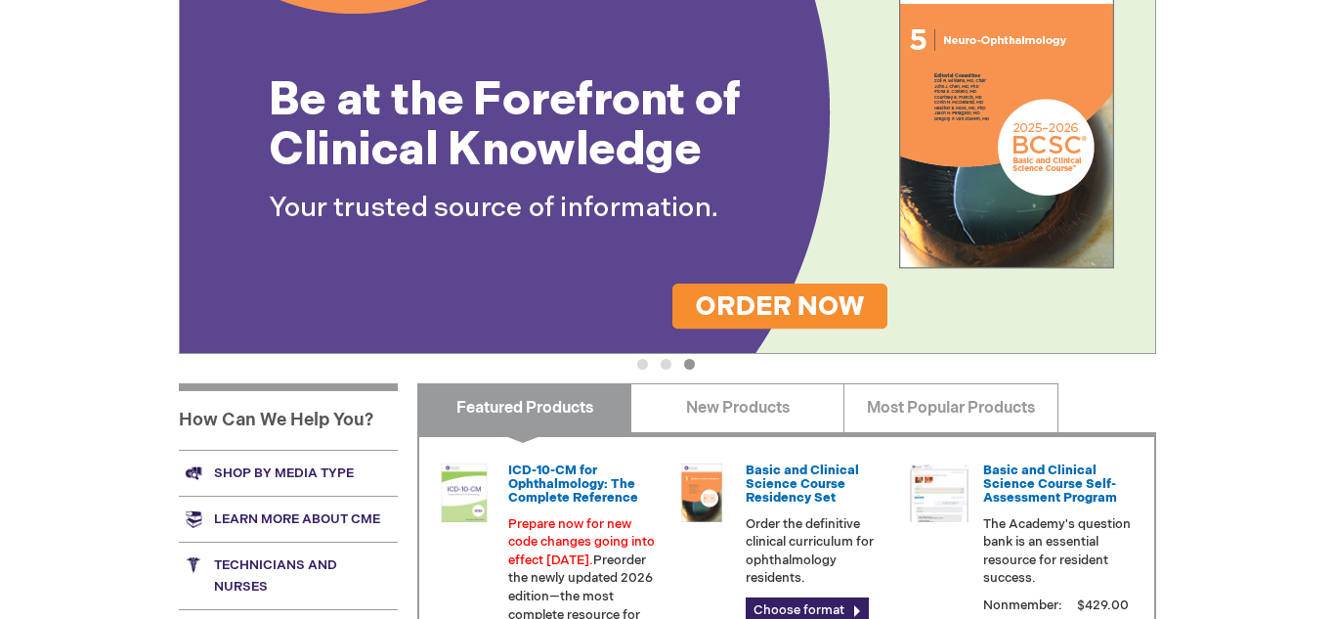
scroll to position [0, 0]
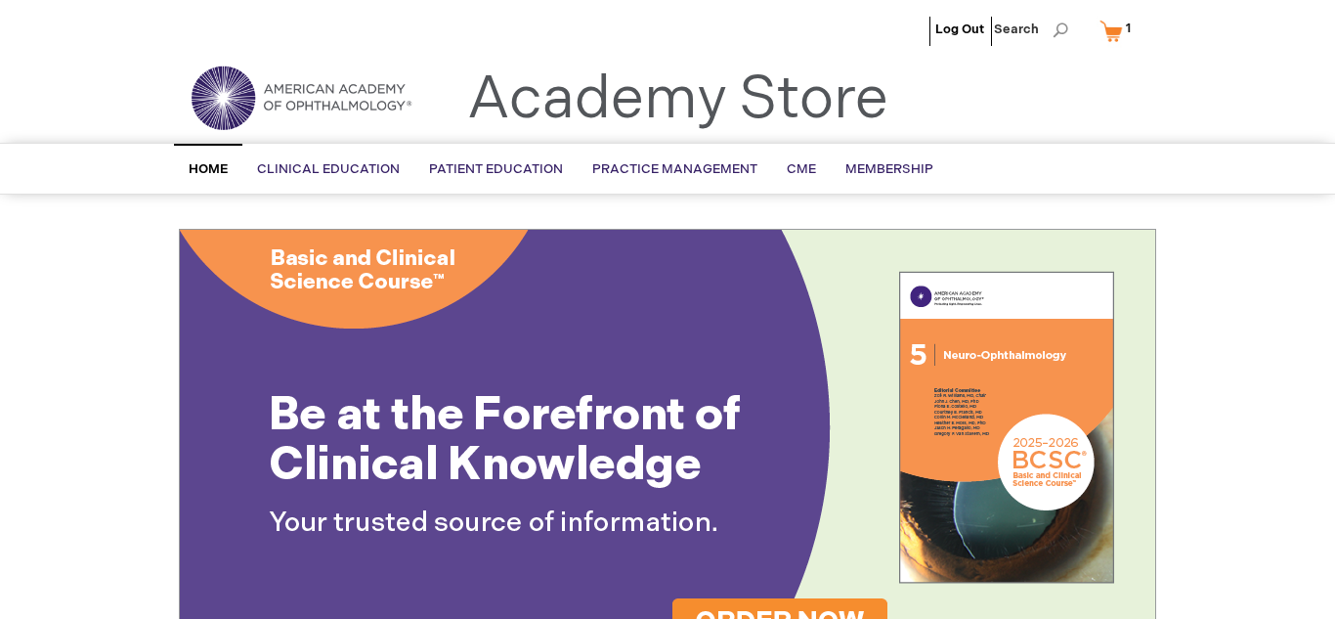
click at [1114, 39] on link "My Cart 1 1 items" at bounding box center [1119, 31] width 48 height 34
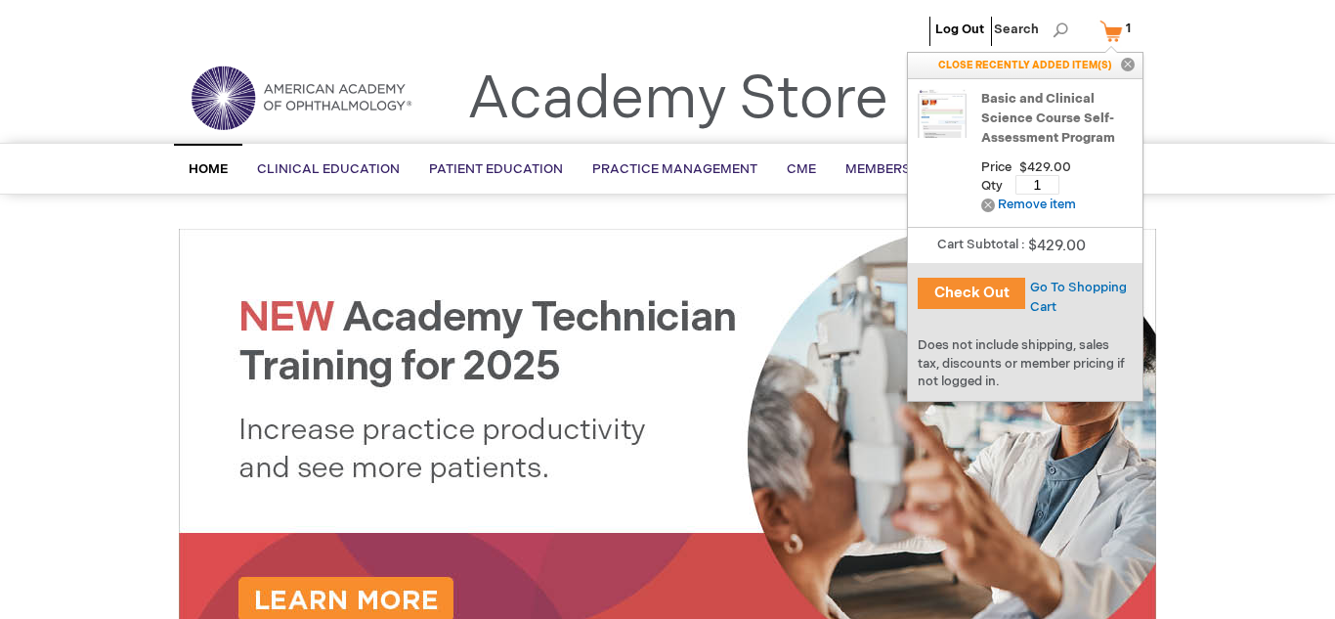
click at [967, 296] on button "Check Out" at bounding box center [971, 292] width 107 height 31
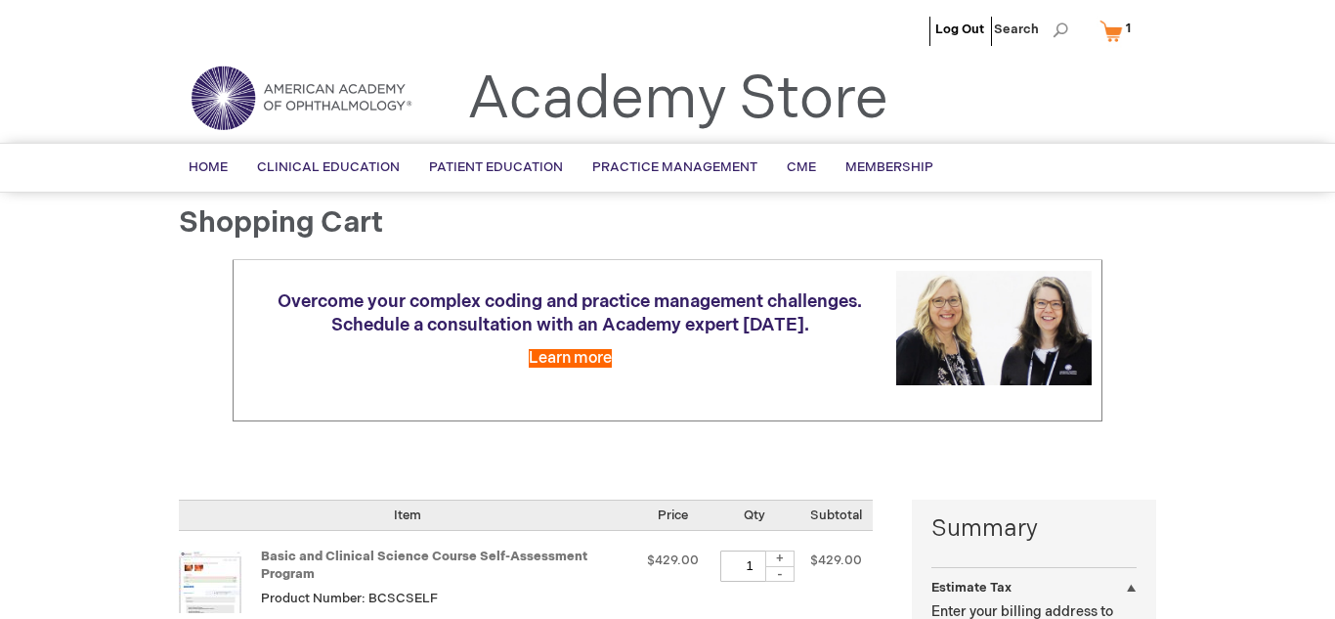
select select "US"
select select "57"
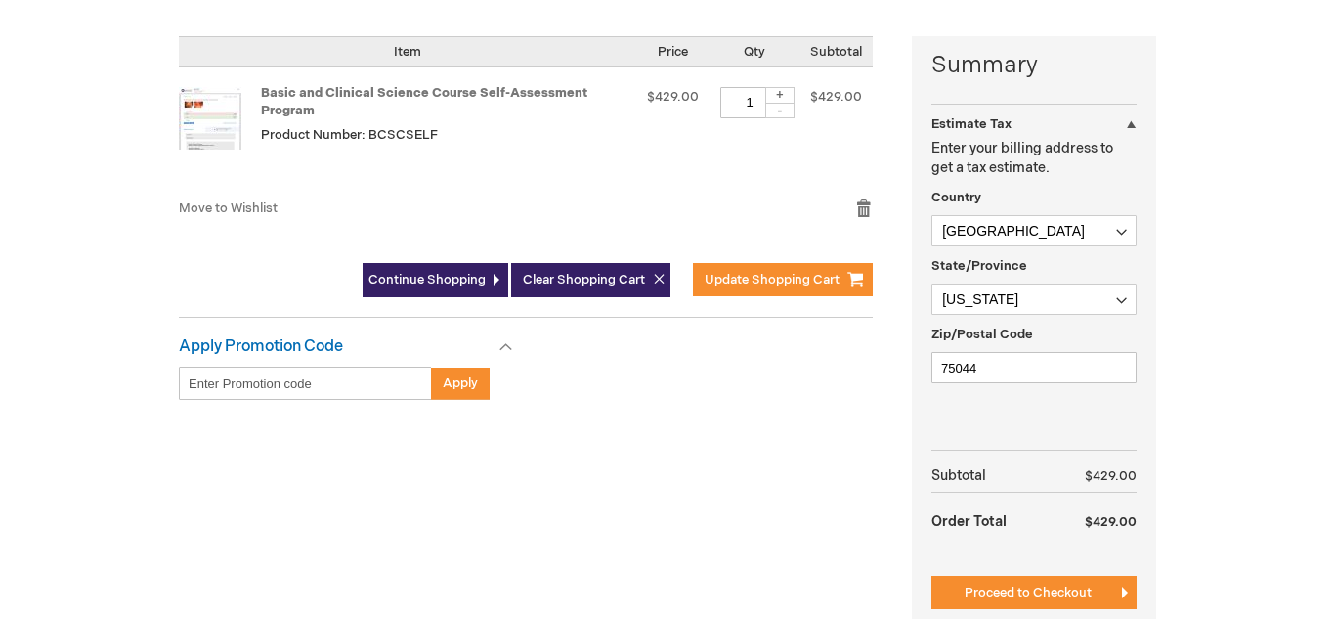
scroll to position [600, 0]
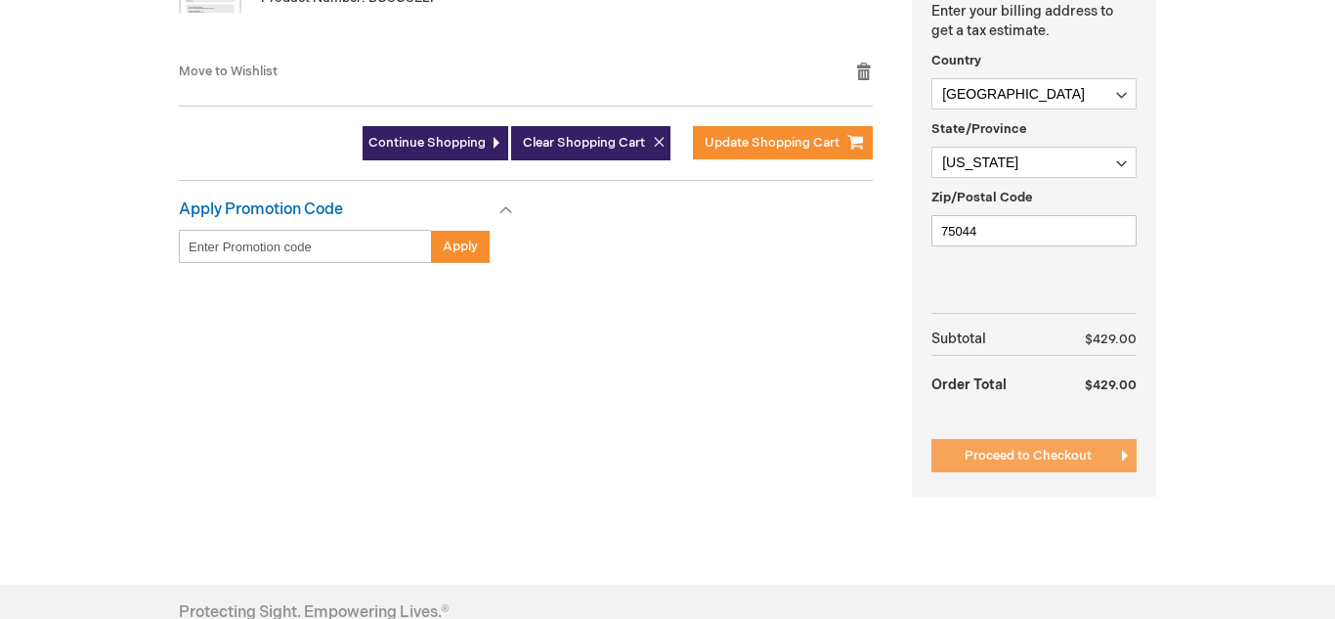
click at [1029, 464] on button "Proceed to Checkout" at bounding box center [1033, 455] width 205 height 33
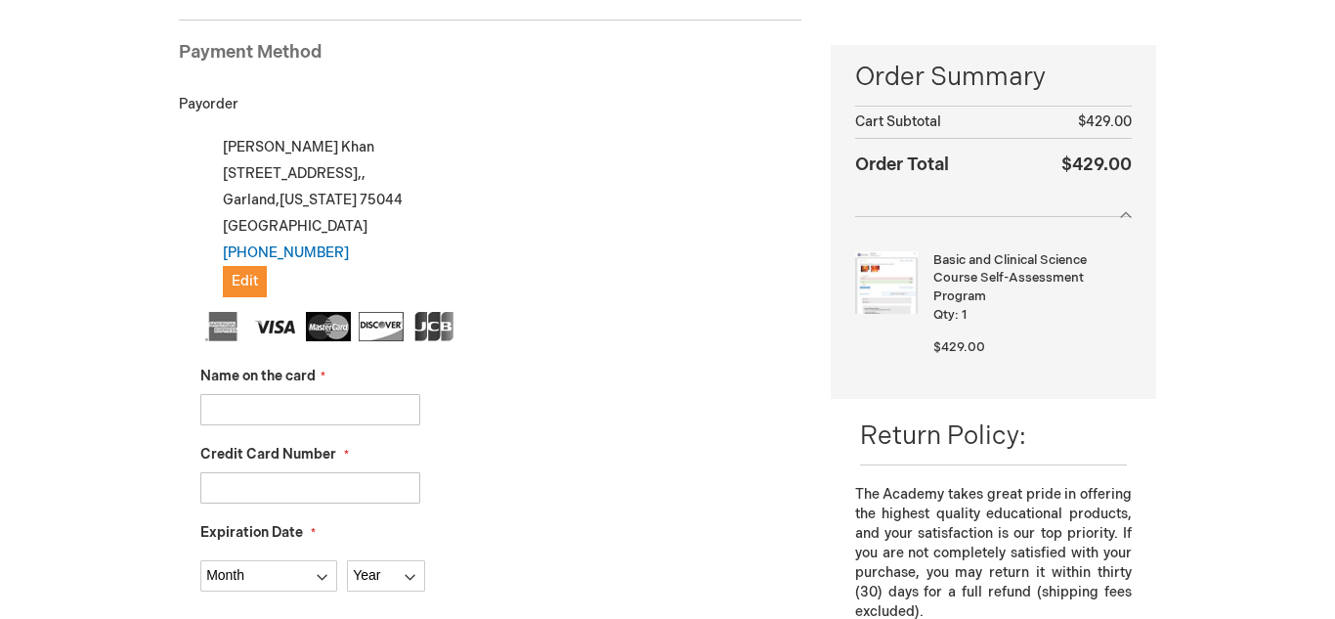
drag, startPoint x: 0, startPoint y: 0, endPoint x: 1035, endPoint y: 464, distance: 1134.1
click at [1035, 464] on aside "Close Order Summary Order Summary Cart Subtotal $429.00 Order Total $429.00 Bas…" at bounding box center [993, 506] width 325 height 923
